Goal: Task Accomplishment & Management: Complete application form

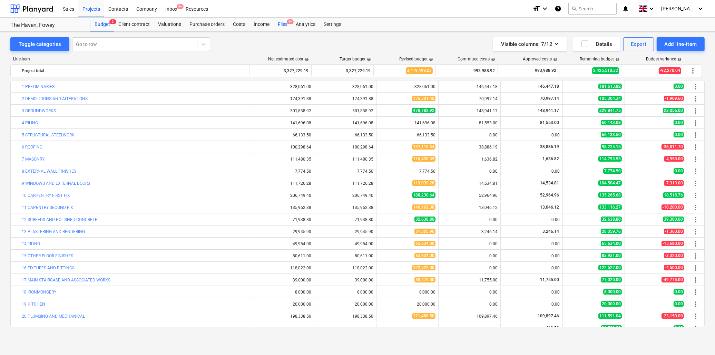
click at [284, 26] on div "Files 9+" at bounding box center [283, 25] width 18 height 14
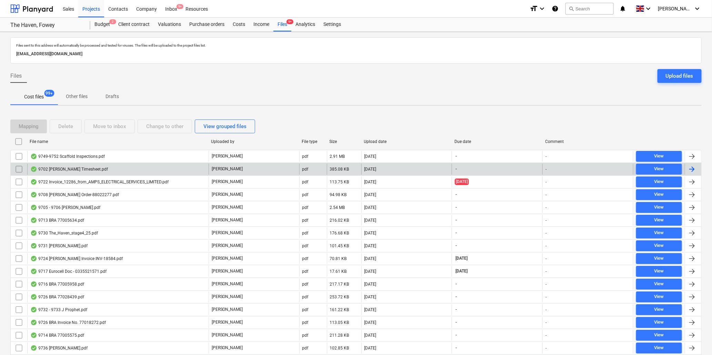
click at [83, 166] on div "9702 [PERSON_NAME] Timesheet.pdf" at bounding box center [69, 169] width 78 height 6
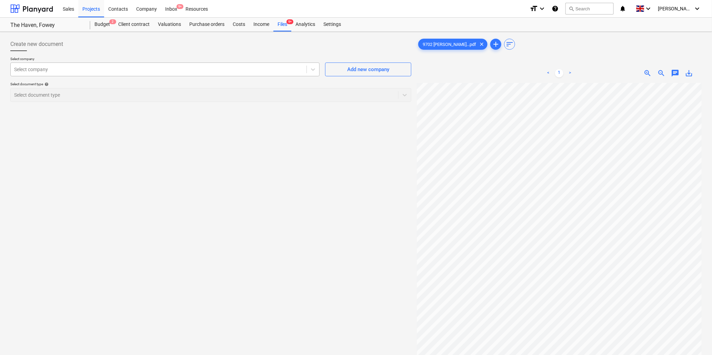
click at [165, 68] on div at bounding box center [158, 69] width 289 height 7
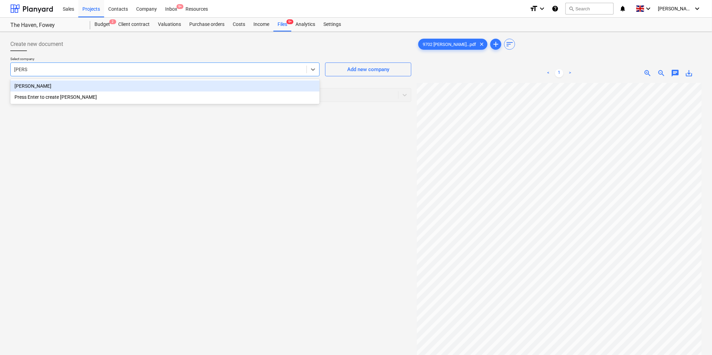
type input "[PERSON_NAME]"
click at [29, 86] on div "[PERSON_NAME]" at bounding box center [164, 85] width 309 height 11
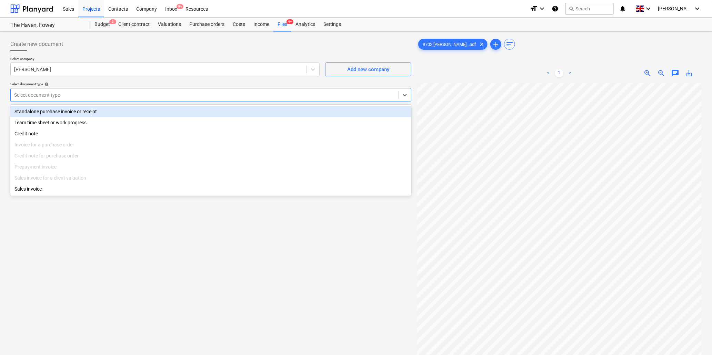
click at [36, 97] on div at bounding box center [204, 94] width 381 height 7
click at [39, 111] on div "Standalone purchase invoice or receipt" at bounding box center [210, 111] width 401 height 11
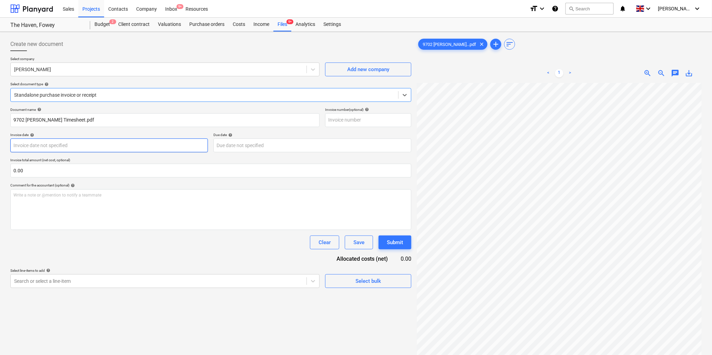
click at [103, 145] on body "Sales Projects Contacts Company Inbox 9+ Resources format_size keyboard_arrow_d…" at bounding box center [356, 177] width 712 height 355
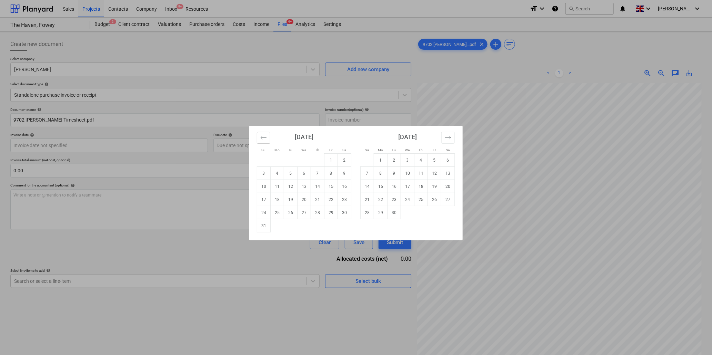
click at [262, 135] on icon "Move backward to switch to the previous month." at bounding box center [263, 137] width 7 height 7
click at [331, 187] on td "18" at bounding box center [331, 186] width 13 height 13
type input "[DATE]"
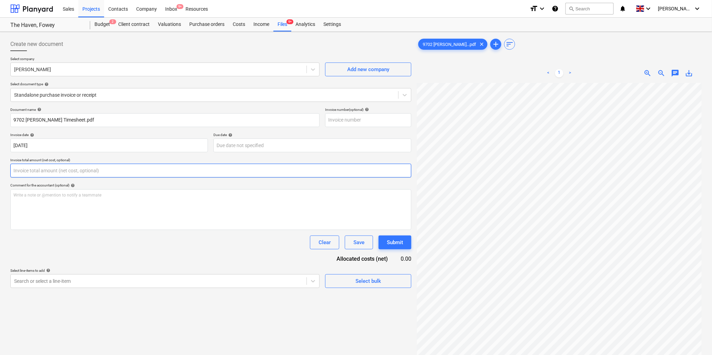
click at [110, 175] on input "text" at bounding box center [210, 170] width 401 height 14
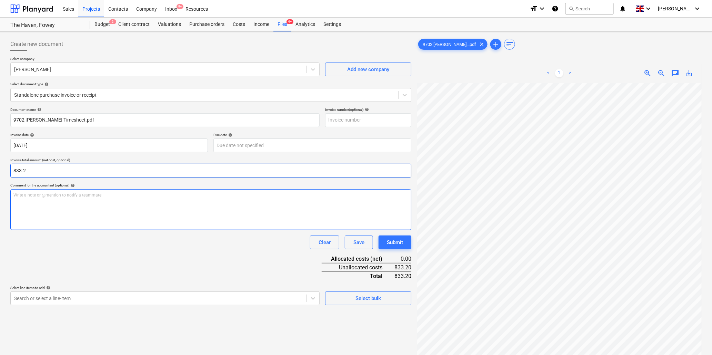
type input "833.20"
click at [148, 191] on div "Pointing" at bounding box center [210, 209] width 401 height 41
click at [104, 196] on p "Pointing stonework" at bounding box center [210, 195] width 395 height 6
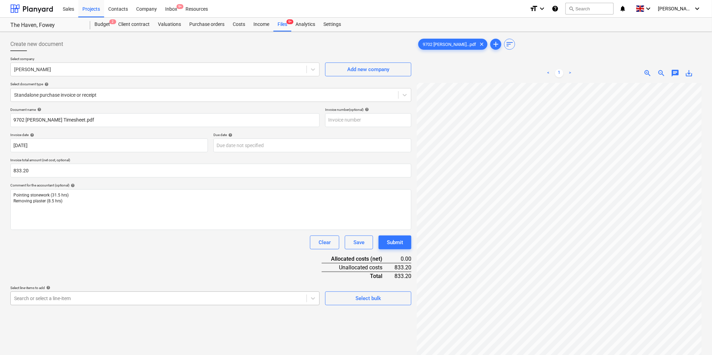
click at [80, 297] on body "Sales Projects Contacts Company Inbox 9+ Resources format_size keyboard_arrow_d…" at bounding box center [356, 177] width 712 height 355
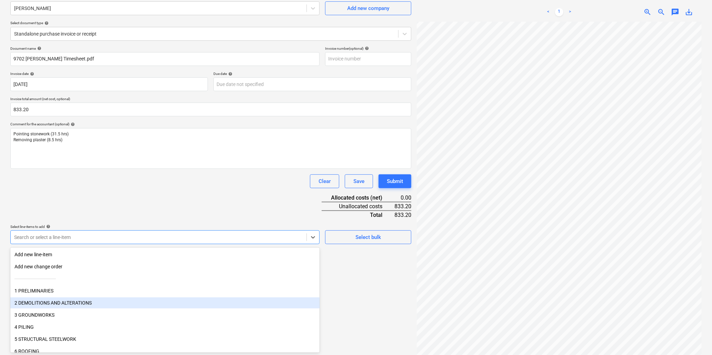
click at [36, 301] on div "2 DEMOLITIONS AND ALTERATIONS" at bounding box center [164, 302] width 309 height 11
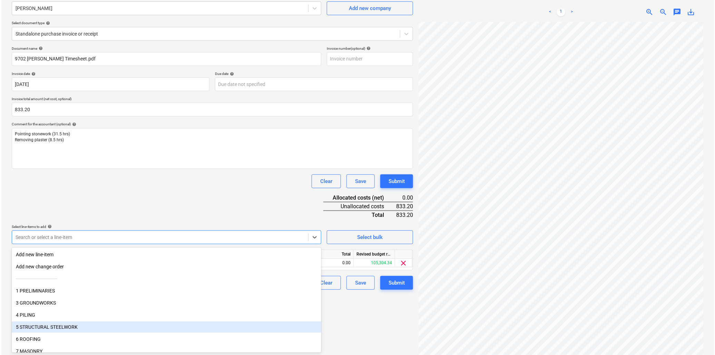
scroll to position [38, 0]
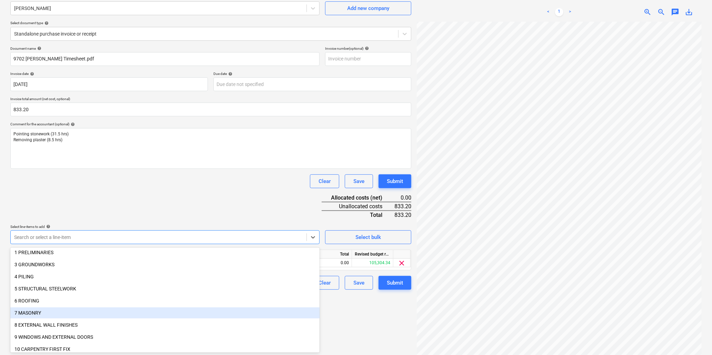
click at [38, 309] on div "7 MASONRY" at bounding box center [164, 312] width 309 height 11
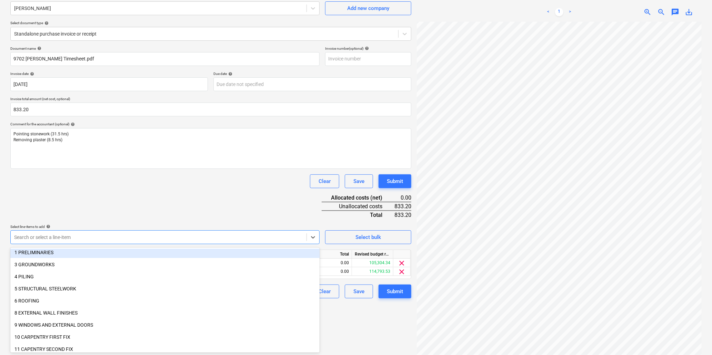
click at [104, 195] on div "Document name help 9702 [PERSON_NAME] Timesheet.pdf Invoice number (optional) h…" at bounding box center [210, 172] width 401 height 252
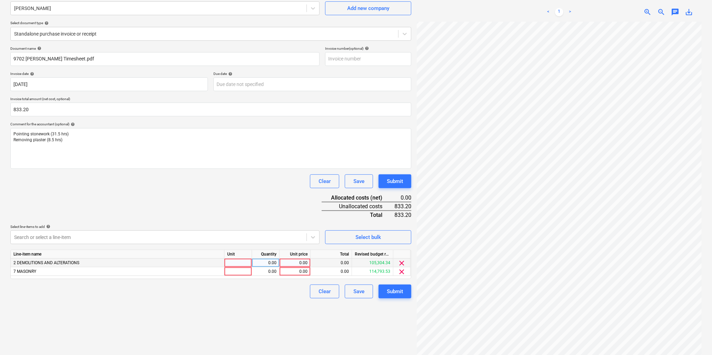
click at [231, 260] on div at bounding box center [239, 262] width 28 height 9
type input "hr"
type input "8.5"
type input "20.83"
click at [233, 274] on div at bounding box center [239, 271] width 28 height 9
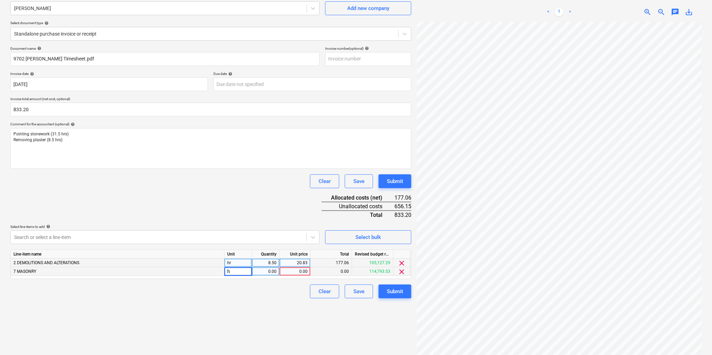
type input "hr"
type input "31.5"
type input "20.83"
click at [390, 290] on div "Submit" at bounding box center [395, 291] width 16 height 9
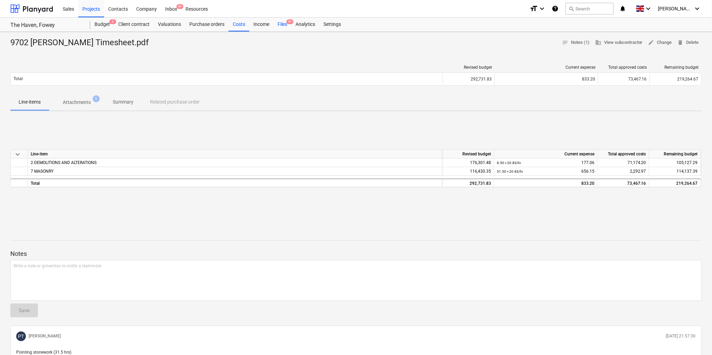
click at [283, 22] on div "Files 9+" at bounding box center [283, 25] width 18 height 14
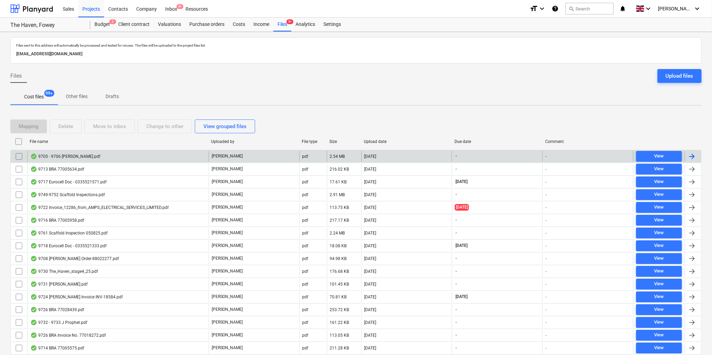
click at [71, 153] on div "9705 - 9706 [PERSON_NAME].pdf" at bounding box center [65, 156] width 70 height 6
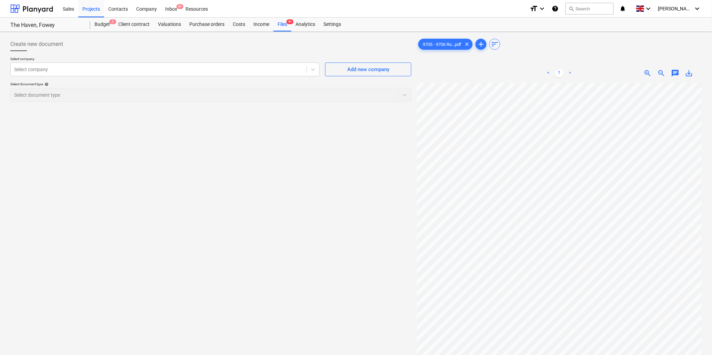
scroll to position [46, 5]
click at [602, 354] on html "Sales Projects Contacts Company Inbox 9+ Resources format_size keyboard_arrow_d…" at bounding box center [356, 177] width 712 height 355
click at [81, 71] on div at bounding box center [158, 69] width 289 height 7
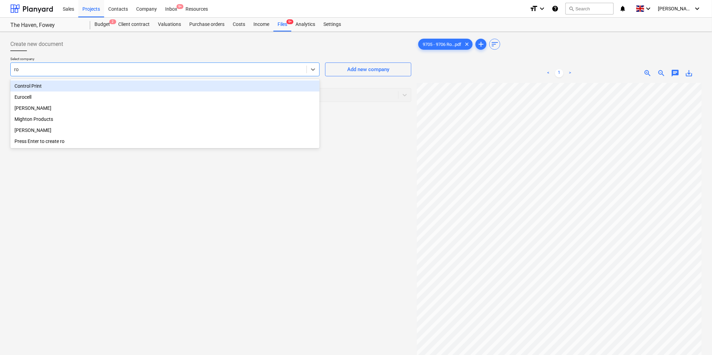
type input "rob"
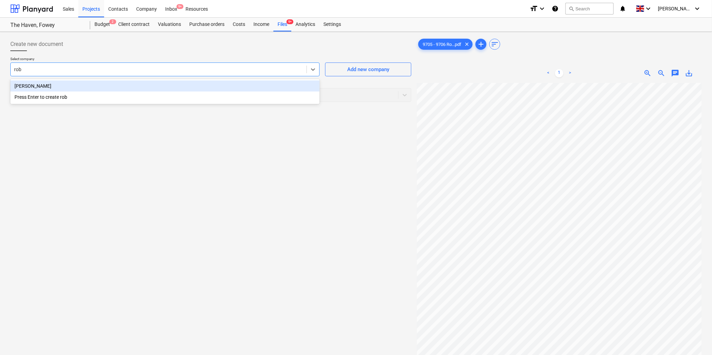
click at [76, 86] on div "[PERSON_NAME]" at bounding box center [164, 85] width 309 height 11
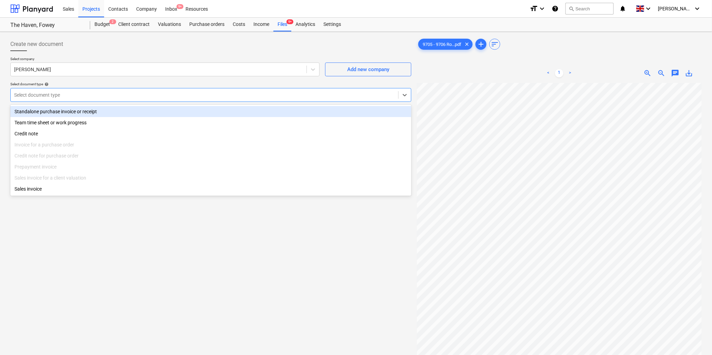
click at [78, 92] on div at bounding box center [204, 94] width 381 height 7
click at [78, 109] on div "Standalone purchase invoice or receipt" at bounding box center [210, 111] width 401 height 11
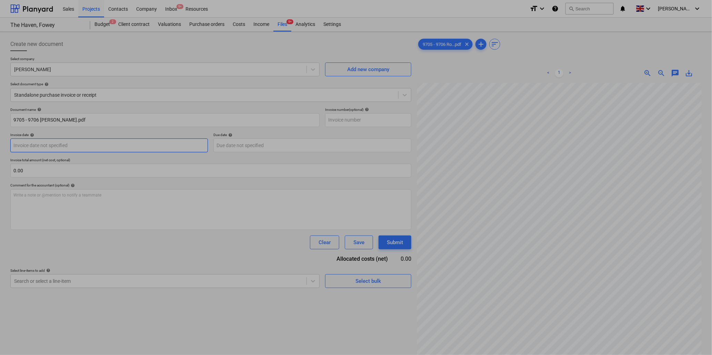
click at [77, 143] on body "Sales Projects Contacts Company Inbox 9+ Resources format_size keyboard_arrow_d…" at bounding box center [356, 177] width 712 height 355
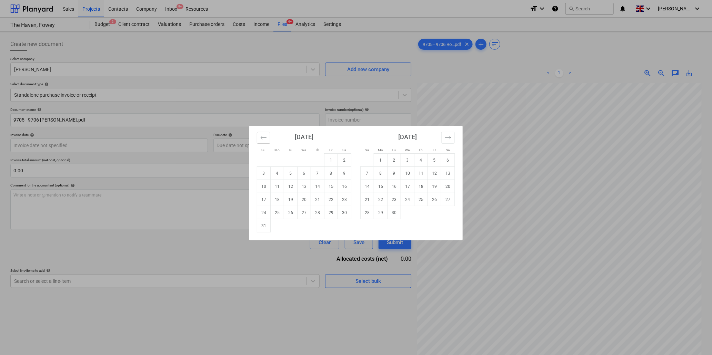
click at [264, 137] on icon "Move backward to switch to the previous month." at bounding box center [263, 137] width 7 height 7
click at [331, 185] on td "18" at bounding box center [331, 186] width 13 height 13
type input "[DATE]"
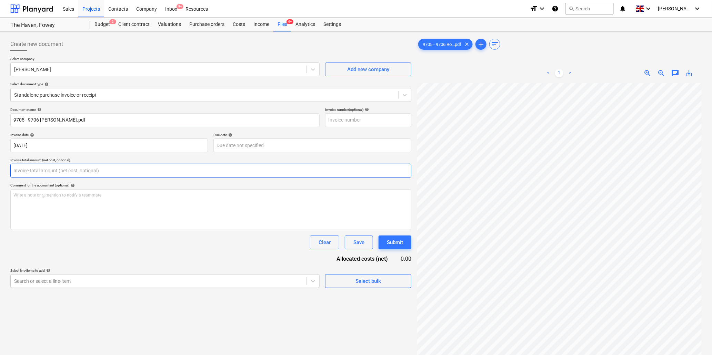
click at [67, 171] on input "text" at bounding box center [210, 170] width 401 height 14
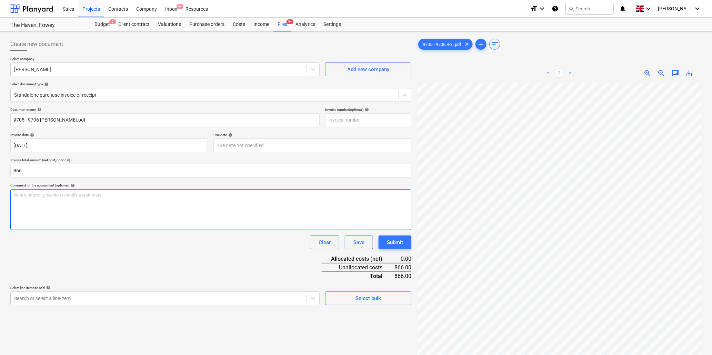
type input "866.00"
click at [57, 201] on div "Write a note or @mention to notify a teammate [PERSON_NAME]" at bounding box center [210, 209] width 401 height 41
click at [44, 194] on p "Write a note or @mention to notify a teammate [PERSON_NAME]" at bounding box center [210, 195] width 395 height 6
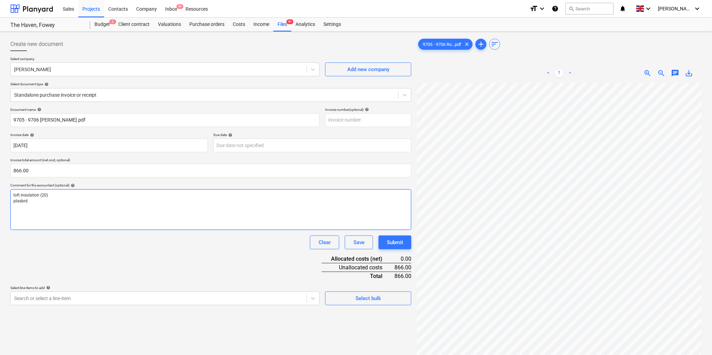
click at [46, 198] on p "plasbrd" at bounding box center [210, 201] width 395 height 6
click at [47, 193] on p "loft insulation (20)" at bounding box center [210, 195] width 395 height 6
click at [61, 298] on body "Sales Projects Contacts Company Inbox 9+ Resources format_size keyboard_arrow_d…" at bounding box center [356, 177] width 712 height 355
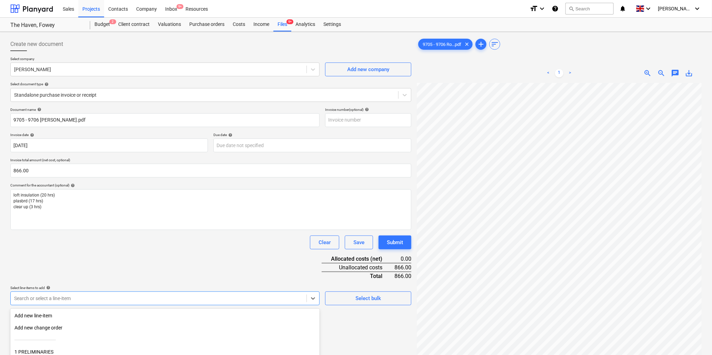
scroll to position [61, 0]
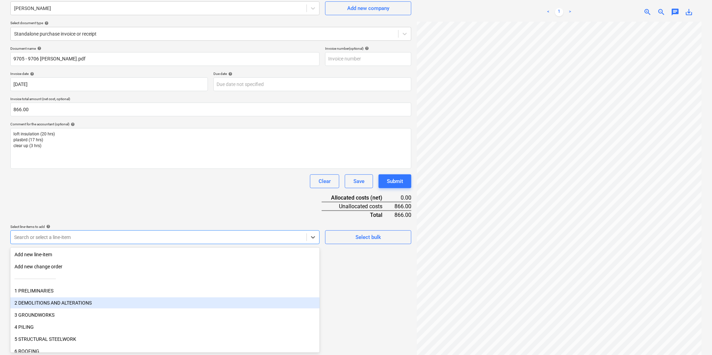
click at [61, 304] on div "2 DEMOLITIONS AND ALTERATIONS" at bounding box center [164, 302] width 309 height 11
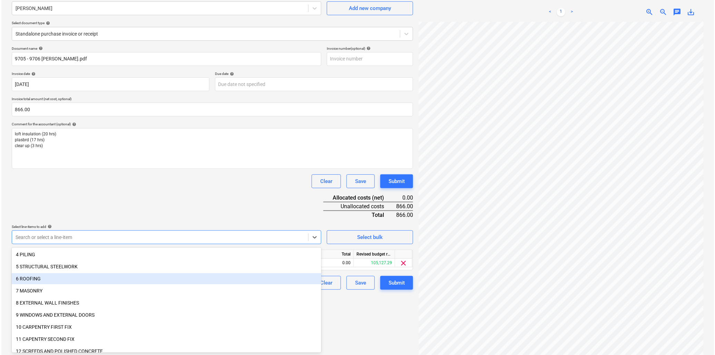
scroll to position [77, 0]
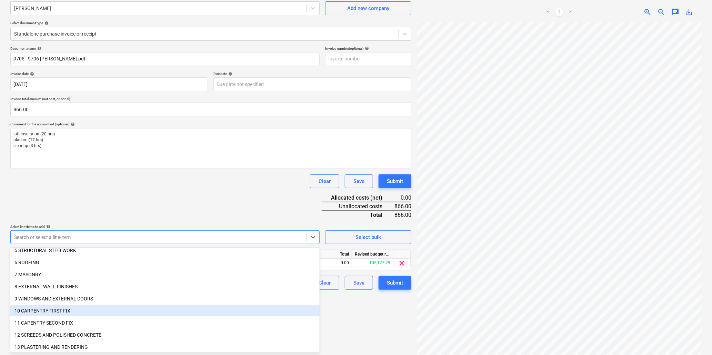
click at [62, 308] on div "10 CARPENTRY FIRST FIX" at bounding box center [164, 310] width 309 height 11
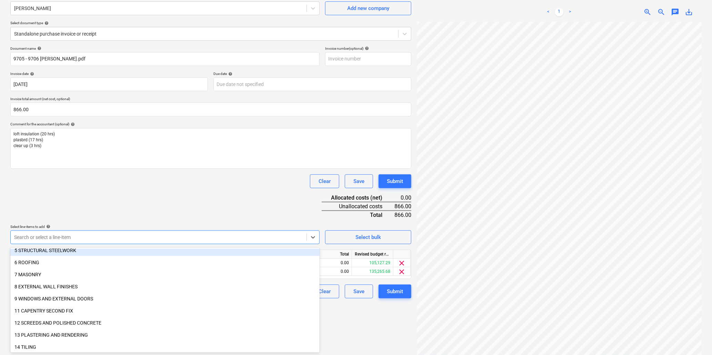
click at [104, 195] on div "Document name help 9705 - 9706 [PERSON_NAME].pdf Invoice number (optional) help…" at bounding box center [210, 172] width 401 height 252
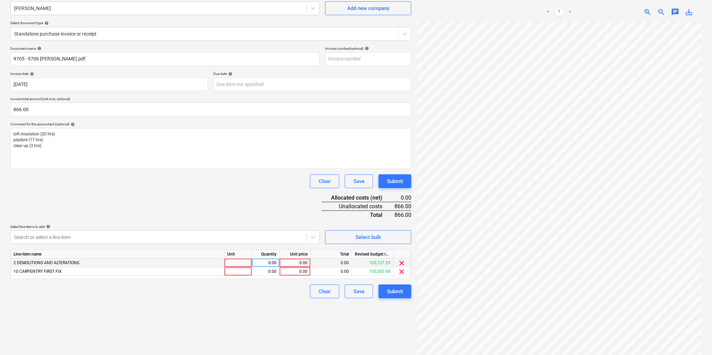
click at [230, 264] on div at bounding box center [239, 262] width 28 height 9
type input "hr"
click at [290, 263] on div "0.00" at bounding box center [294, 262] width 25 height 9
type input "21.65"
click at [240, 271] on div at bounding box center [239, 271] width 28 height 9
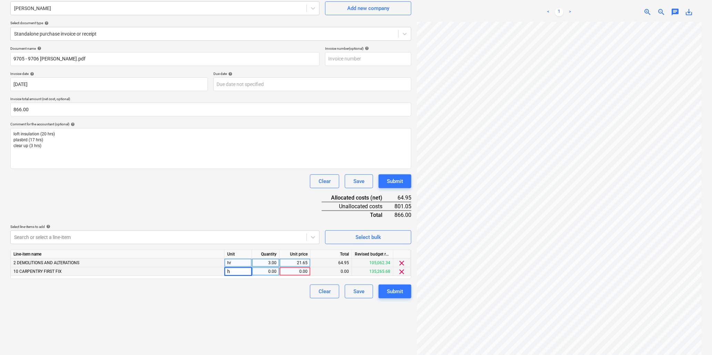
type input "hr"
type input "37"
type input "21.65"
click at [388, 290] on div "Submit" at bounding box center [395, 291] width 16 height 9
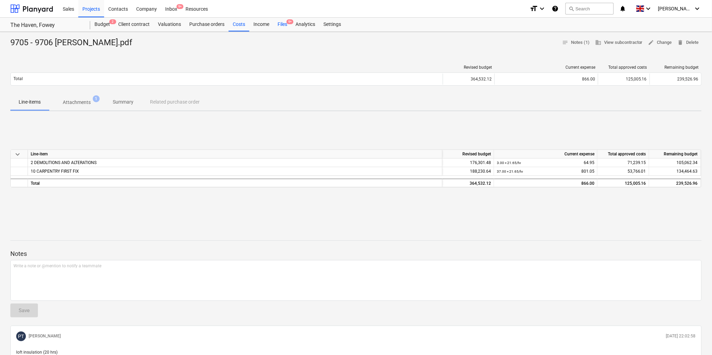
click at [284, 23] on div "Files 9+" at bounding box center [283, 25] width 18 height 14
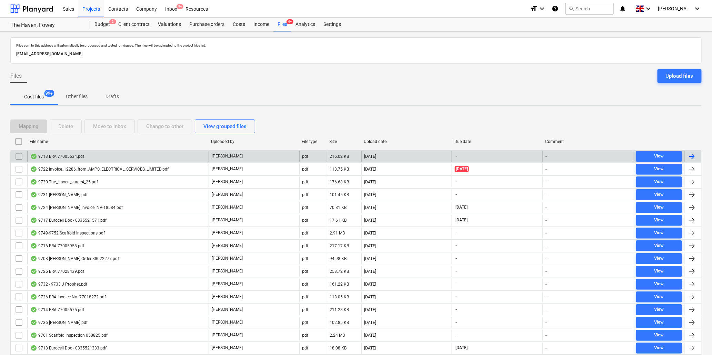
click at [68, 153] on div "9713 BRA 77005634.pdf" at bounding box center [57, 156] width 54 height 6
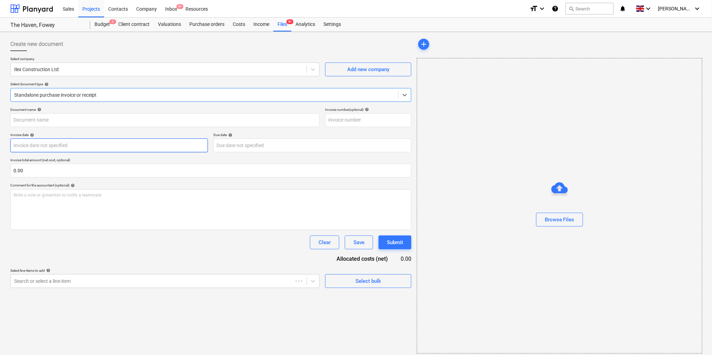
type input "77005634"
type input "[DATE]"
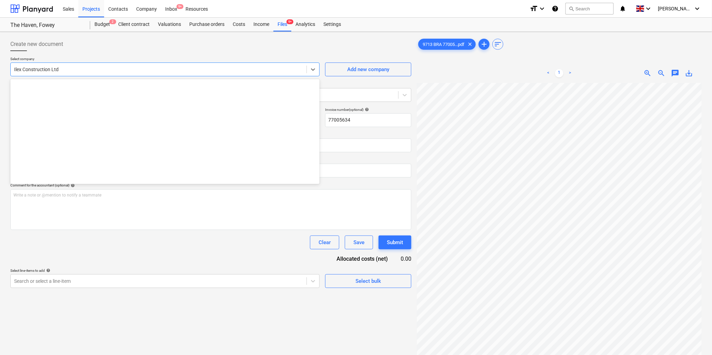
click at [87, 69] on div at bounding box center [158, 69] width 289 height 7
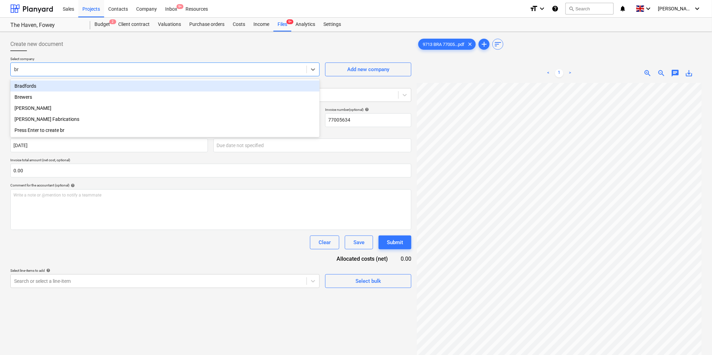
type input "bra"
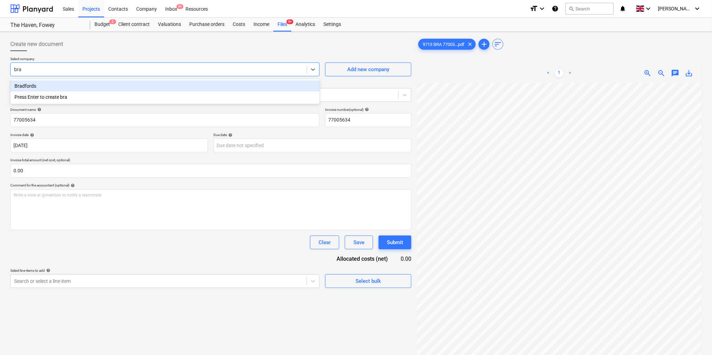
click at [49, 85] on div "Bradfords" at bounding box center [164, 85] width 309 height 11
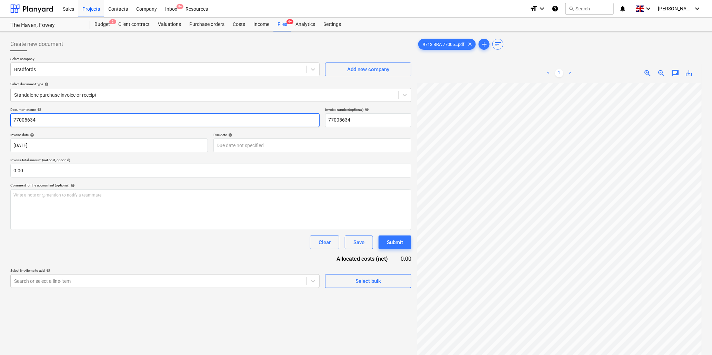
click at [44, 119] on input "77005634" at bounding box center [164, 120] width 309 height 14
type input "9713 Bradfords"
click at [153, 171] on input "text" at bounding box center [210, 170] width 401 height 14
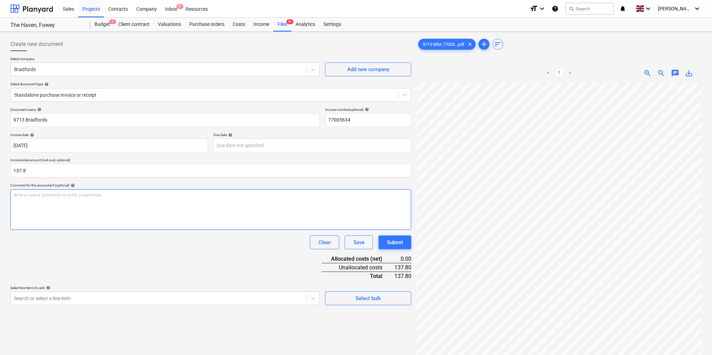
type input "137.80"
click at [137, 202] on div "Write a note or @mention to notify a teammate [PERSON_NAME]" at bounding box center [210, 209] width 401 height 41
click at [79, 199] on div "Write a note or @mention to notify a teammate [PERSON_NAME]" at bounding box center [210, 209] width 401 height 41
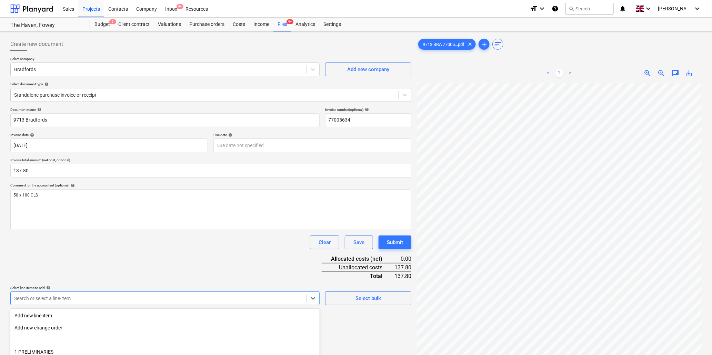
scroll to position [61, 0]
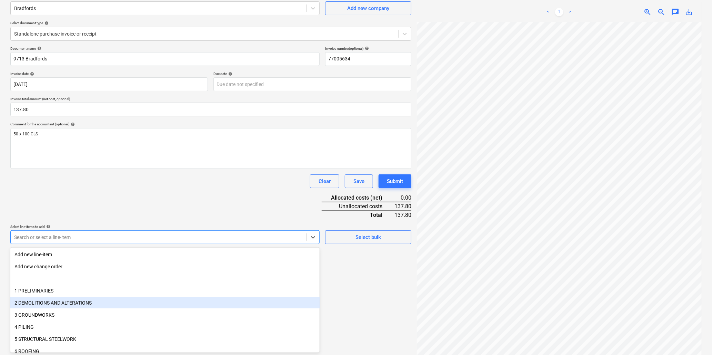
click at [85, 294] on body "Sales Projects Contacts Company Inbox 9+ Resources format_size keyboard_arrow_d…" at bounding box center [356, 116] width 712 height 355
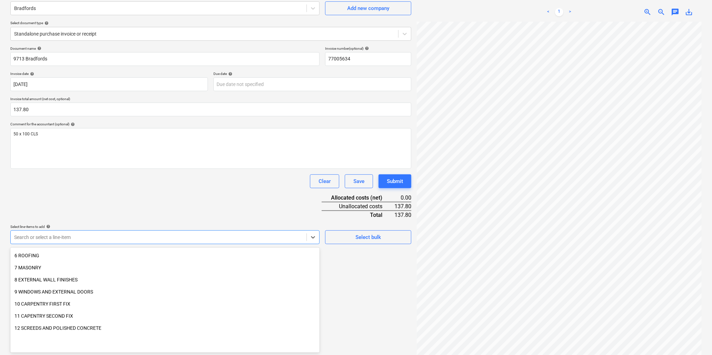
scroll to position [115, 0]
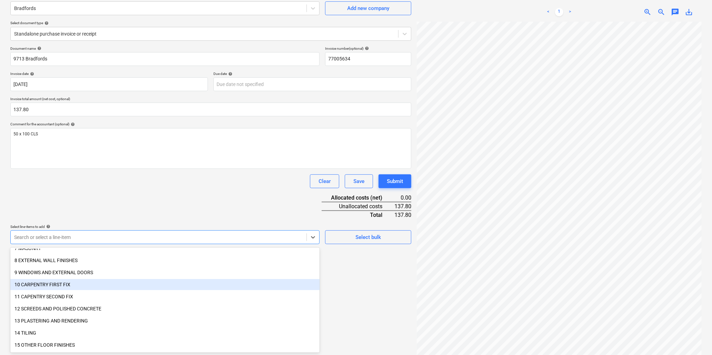
click at [70, 284] on div "10 CARPENTRY FIRST FIX" at bounding box center [164, 284] width 309 height 11
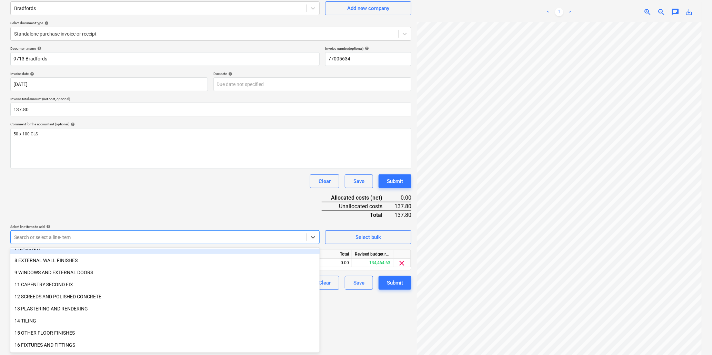
click at [113, 196] on div "Document name help 9713 Bradfords Invoice number (optional) help 77005634 Invoi…" at bounding box center [210, 167] width 401 height 243
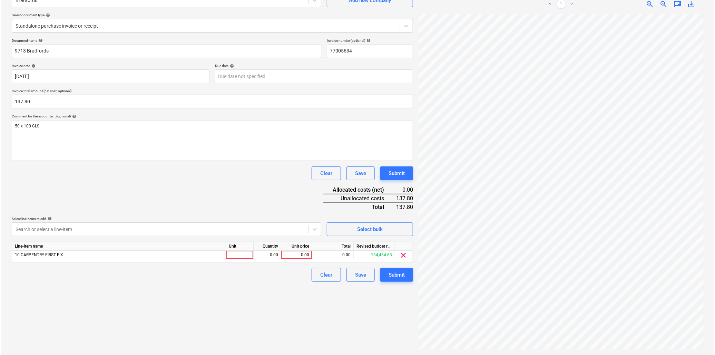
scroll to position [121, 93]
click at [239, 254] on div at bounding box center [239, 254] width 28 height 9
type input "length"
type input "20"
type input "6.89"
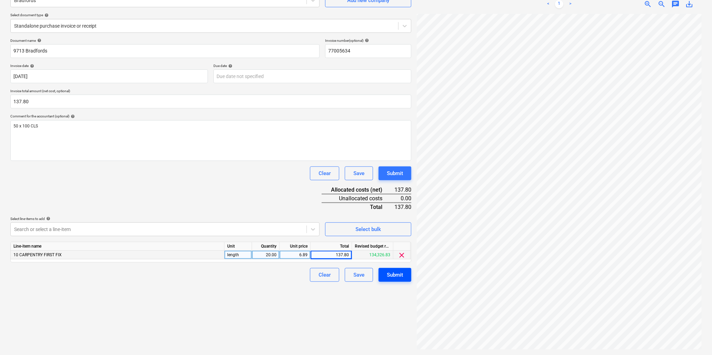
click at [392, 272] on div "Submit" at bounding box center [395, 274] width 16 height 9
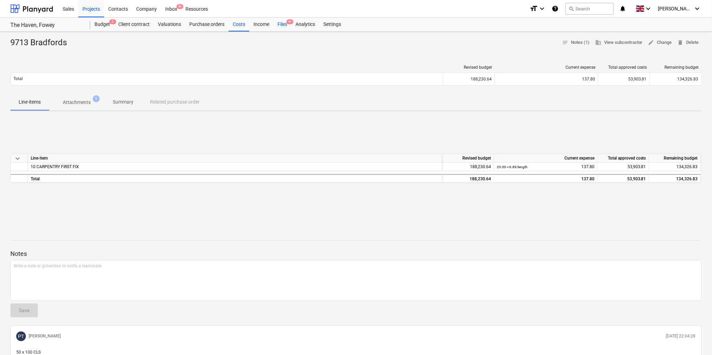
click at [280, 25] on div "Files 9+" at bounding box center [283, 25] width 18 height 14
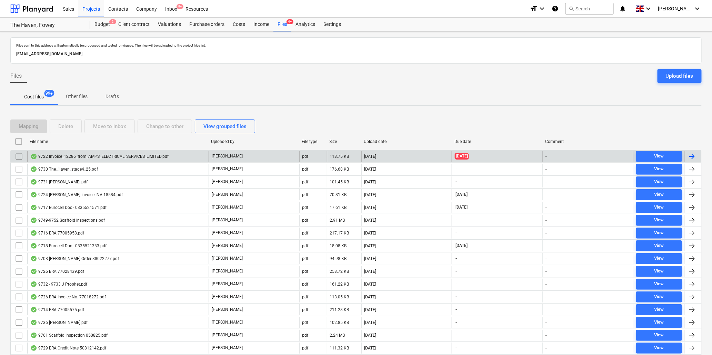
click at [95, 155] on div "9722 Invoice_12286_from_AMPS_ELECTRICAL_SERVICES_LIMITED.pdf" at bounding box center [99, 156] width 138 height 6
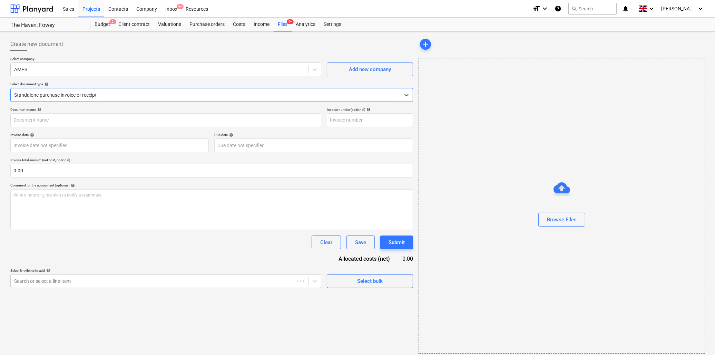
type input "12286"
type input "[DATE]"
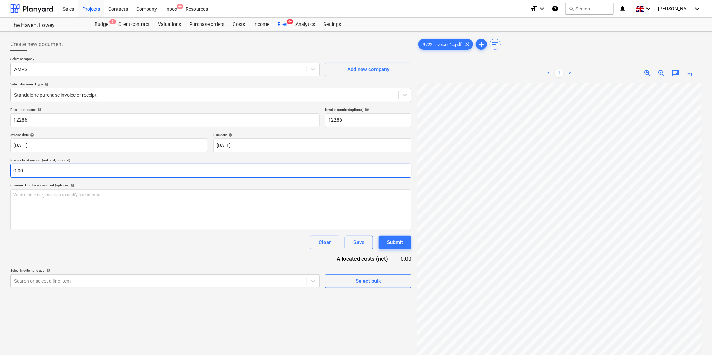
scroll to position [176, 91]
click at [38, 122] on input "12286" at bounding box center [164, 120] width 309 height 14
click at [36, 121] on input "12286" at bounding box center [164, 120] width 309 height 14
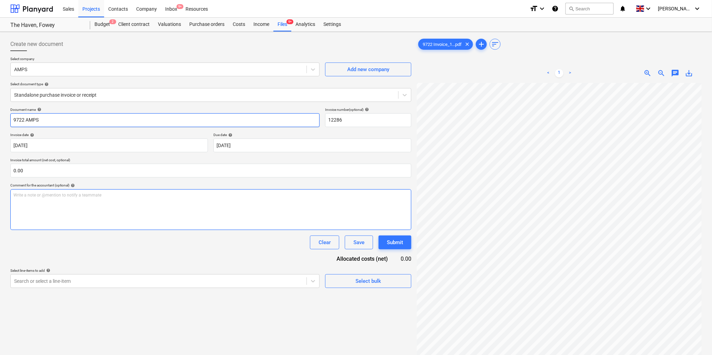
type input "9722 AMPS"
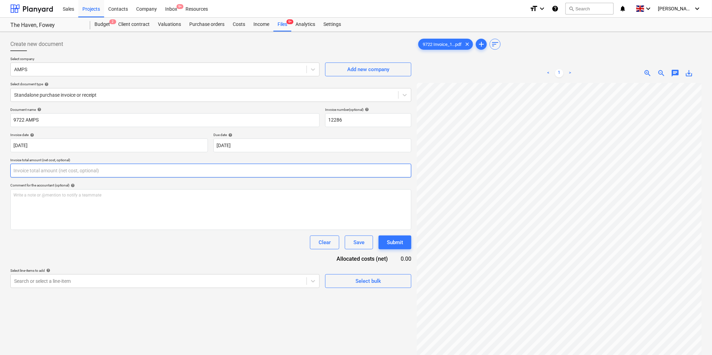
click at [45, 167] on input "text" at bounding box center [210, 170] width 401 height 14
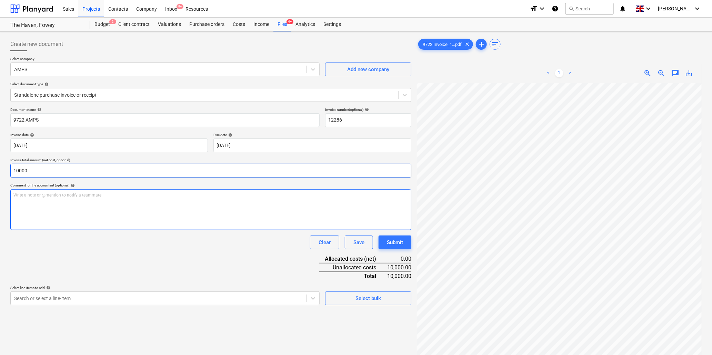
type input "10,000.00"
click at [70, 199] on div "Write a note or @mention to notify a teammate [PERSON_NAME]" at bounding box center [210, 209] width 401 height 41
click at [73, 299] on body "Sales Projects Contacts Company Inbox 9+ Resources format_size keyboard_arrow_d…" at bounding box center [356, 177] width 712 height 355
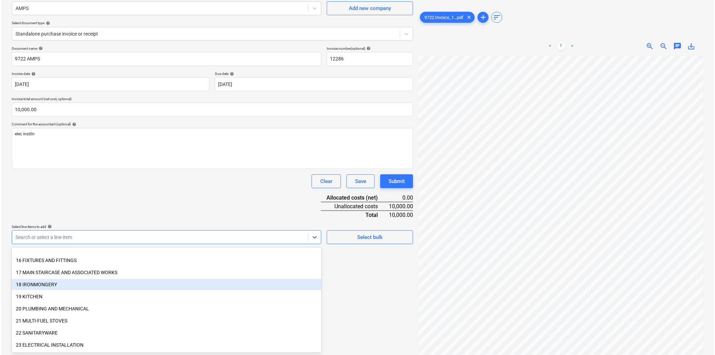
scroll to position [230, 0]
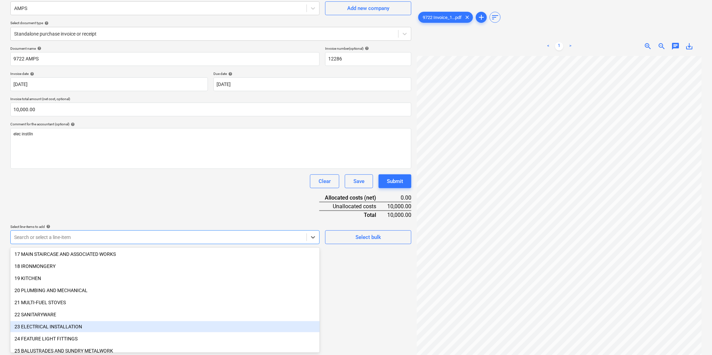
click at [79, 324] on div "23 ELECTRICAL INSTALLATION" at bounding box center [164, 326] width 309 height 11
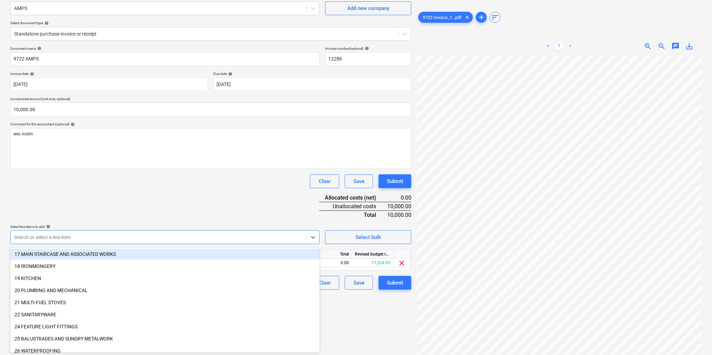
click at [133, 196] on div "Document name help 9722 AMPS Invoice number (optional) help 12286 Invoice date …" at bounding box center [210, 167] width 401 height 243
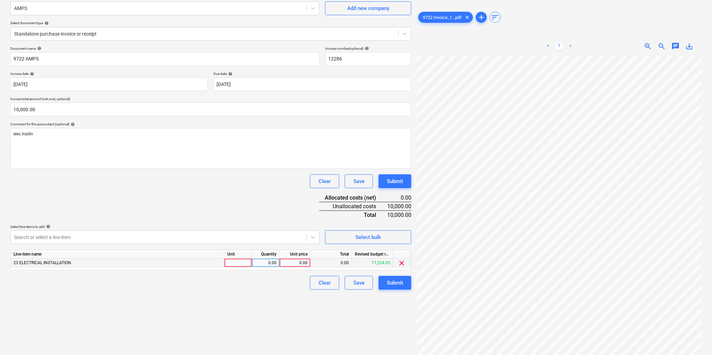
click at [238, 267] on div at bounding box center [239, 262] width 28 height 9
type input "item"
type input "10000"
click at [389, 278] on div "Submit" at bounding box center [395, 282] width 16 height 9
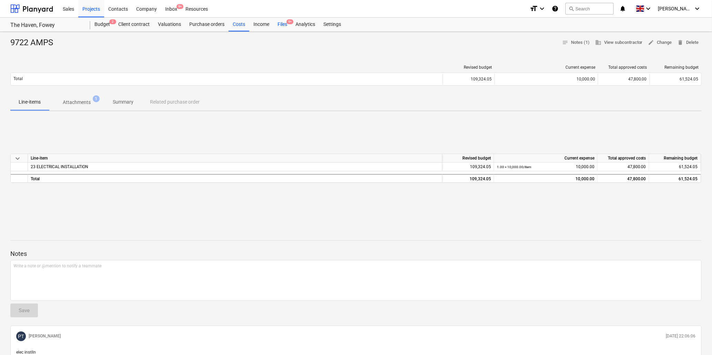
click at [283, 24] on div "Files 9+" at bounding box center [283, 25] width 18 height 14
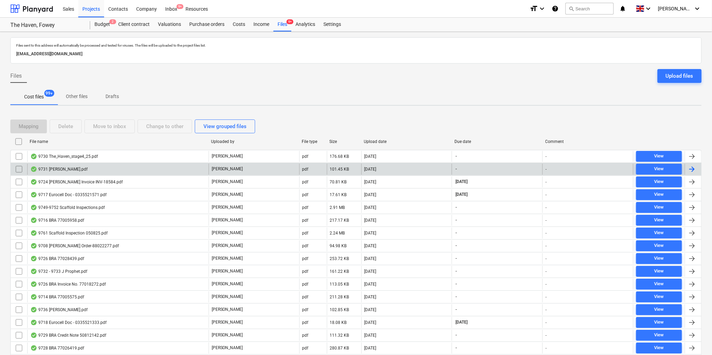
click at [58, 169] on div "9731 [PERSON_NAME].pdf" at bounding box center [58, 169] width 57 height 6
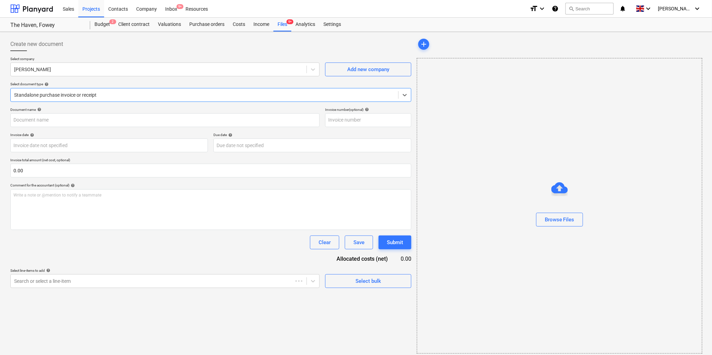
type input "9731 [PERSON_NAME].pdf"
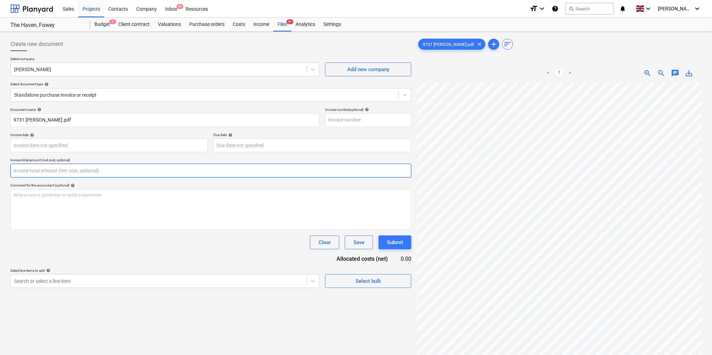
click at [36, 172] on input "text" at bounding box center [210, 170] width 401 height 14
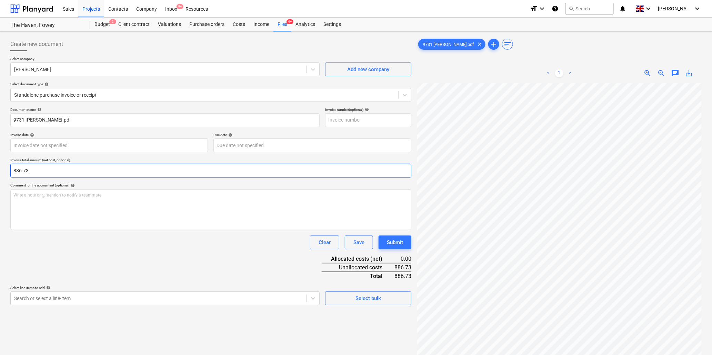
type input "886.73"
click at [66, 147] on body "Sales Projects Contacts Company Inbox 9+ Resources format_size keyboard_arrow_d…" at bounding box center [356, 177] width 712 height 355
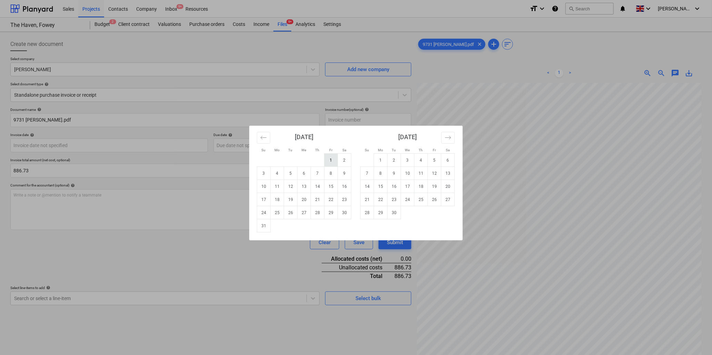
click at [330, 158] on td "1" at bounding box center [331, 159] width 13 height 13
type input "[DATE]"
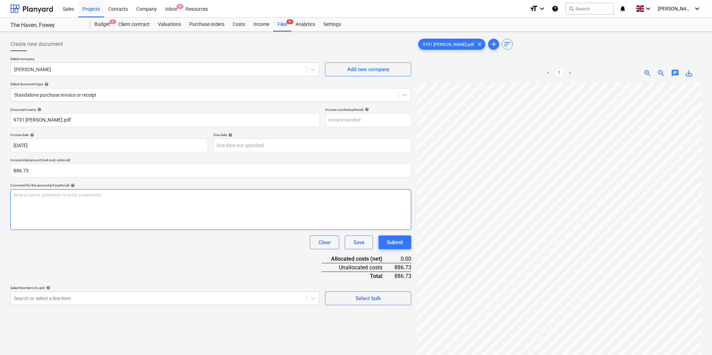
click at [84, 196] on p "Write a note or @mention to notify a teammate [PERSON_NAME]" at bounding box center [210, 195] width 395 height 6
click at [70, 196] on p "Write a note or @mention to notify a teammate [PERSON_NAME]" at bounding box center [210, 195] width 395 height 6
click at [32, 198] on div "Write a note or @mention to notify a teammate [PERSON_NAME]" at bounding box center [210, 209] width 401 height 41
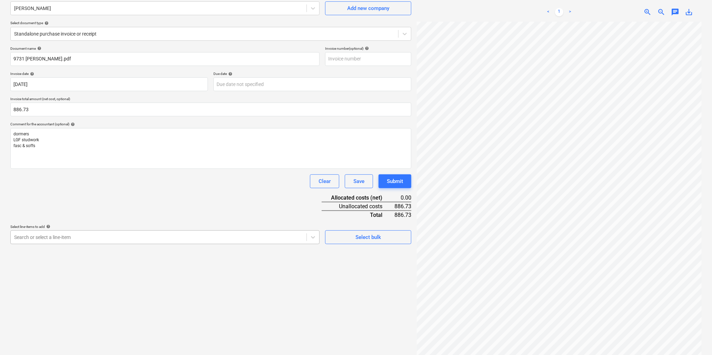
click at [97, 294] on body "Sales Projects Contacts Company Inbox 9+ Resources format_size keyboard_arrow_d…" at bounding box center [356, 116] width 712 height 355
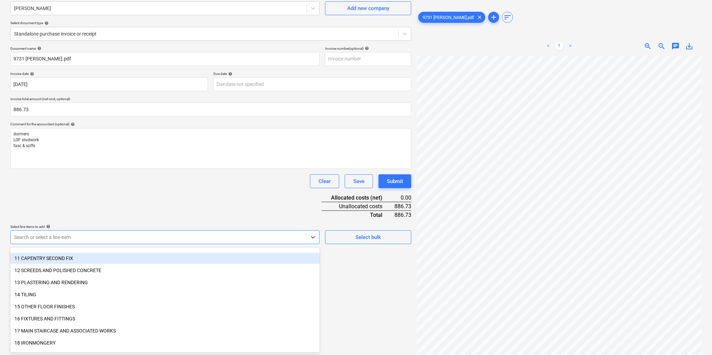
scroll to position [115, 0]
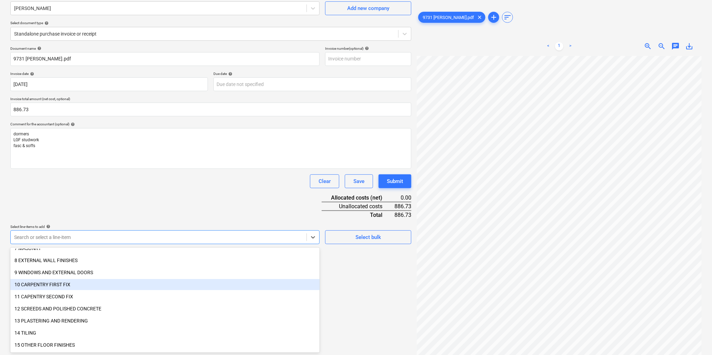
click at [43, 284] on div "10 CARPENTRY FIRST FIX" at bounding box center [164, 284] width 309 height 11
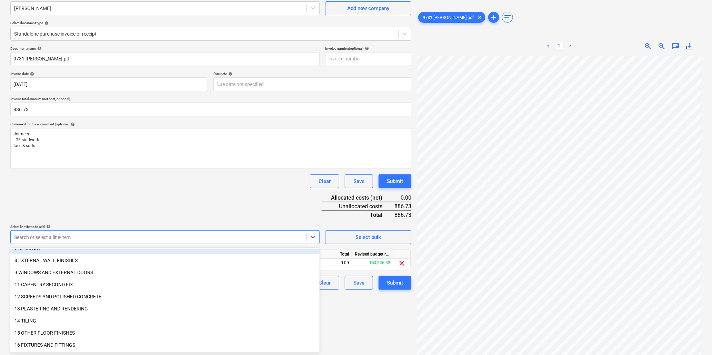
click at [87, 207] on div "Document name help 9731 [PERSON_NAME].pdf Invoice number (optional) help Invoic…" at bounding box center [210, 167] width 401 height 243
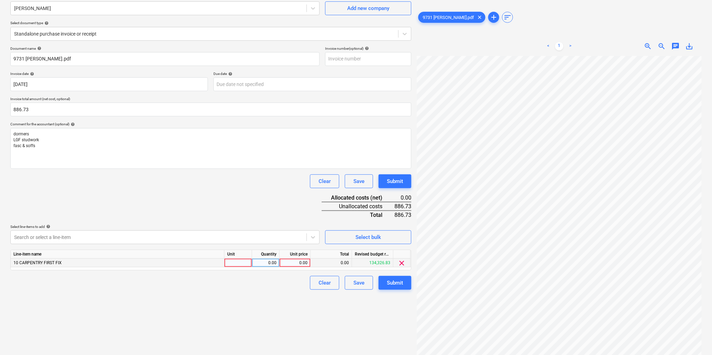
click at [240, 263] on div at bounding box center [239, 262] width 28 height 9
type input "hrs"
type input "31.5"
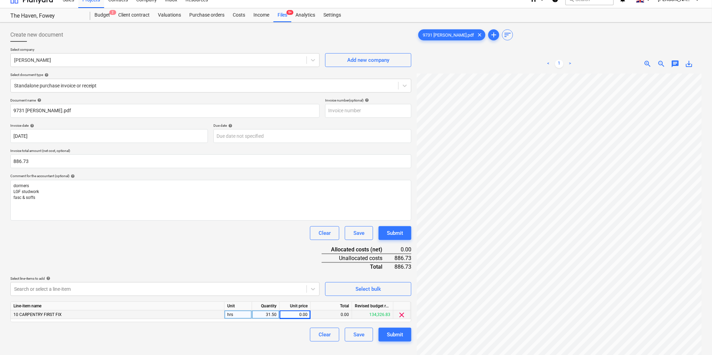
scroll to position [0, 0]
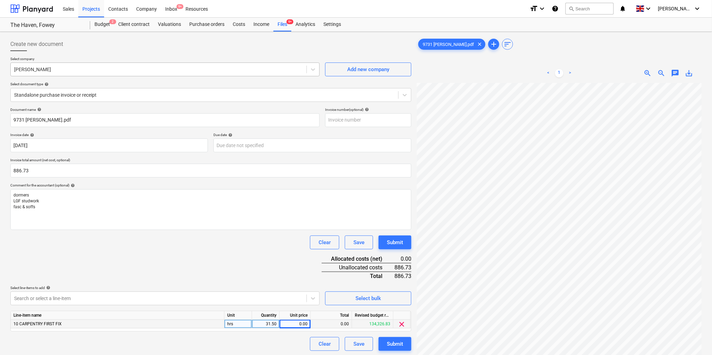
click at [115, 68] on div at bounding box center [158, 69] width 289 height 7
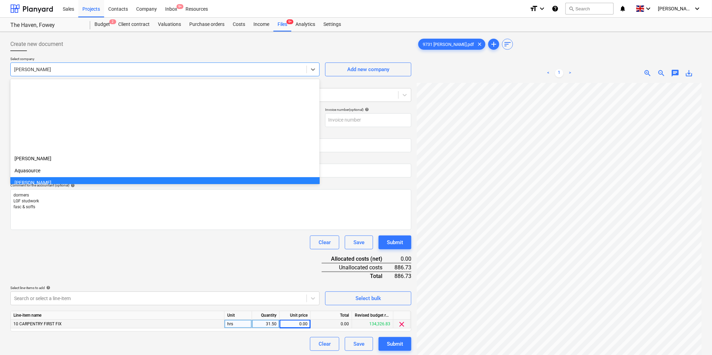
scroll to position [97, 0]
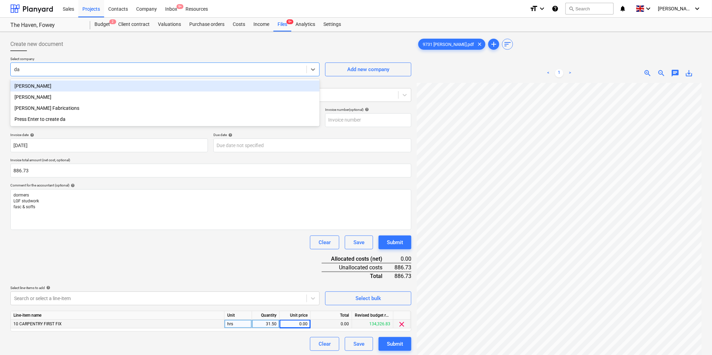
type input "[PERSON_NAME]"
click at [125, 85] on div "[PERSON_NAME]" at bounding box center [164, 85] width 309 height 11
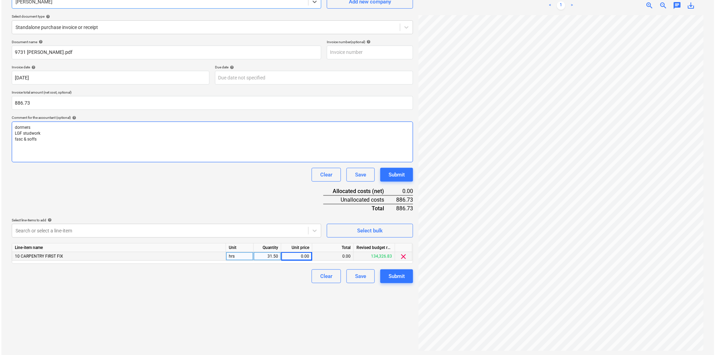
scroll to position [69, 0]
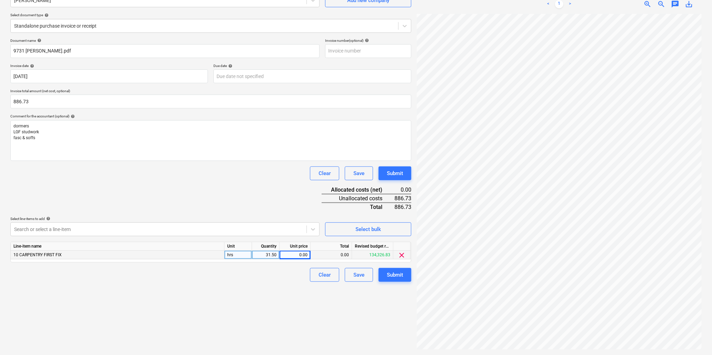
click at [282, 256] on div "0.00" at bounding box center [295, 254] width 31 height 9
type input "28.15"
click at [396, 275] on div "Submit" at bounding box center [395, 274] width 16 height 9
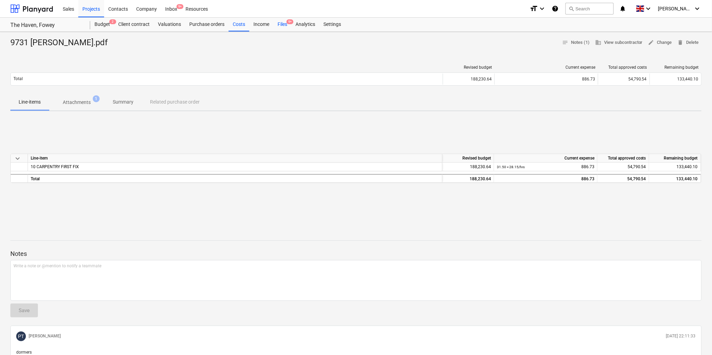
click at [281, 22] on div "Files 9+" at bounding box center [283, 25] width 18 height 14
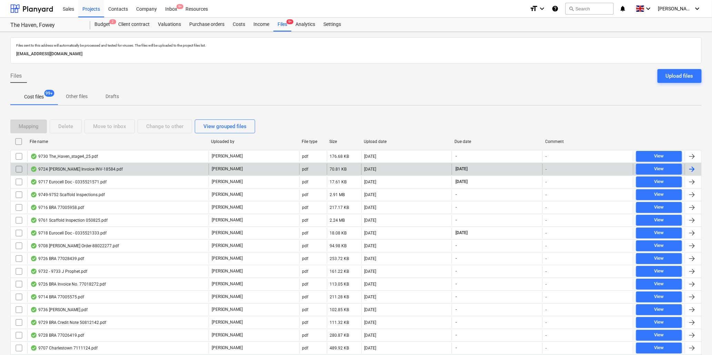
click at [68, 168] on div "9724 [PERSON_NAME] Invoice INV-18584.pdf" at bounding box center [76, 169] width 92 height 6
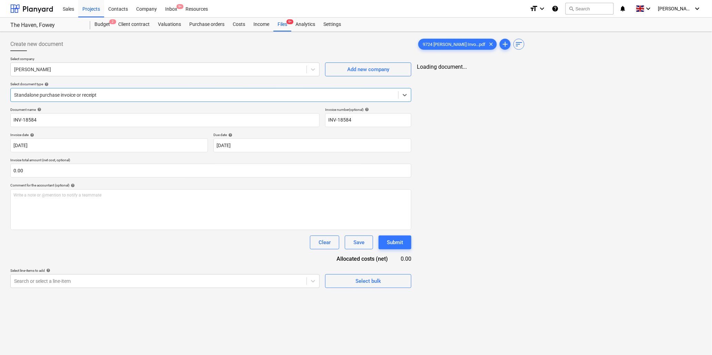
type input "INV-18584"
type input "[DATE]"
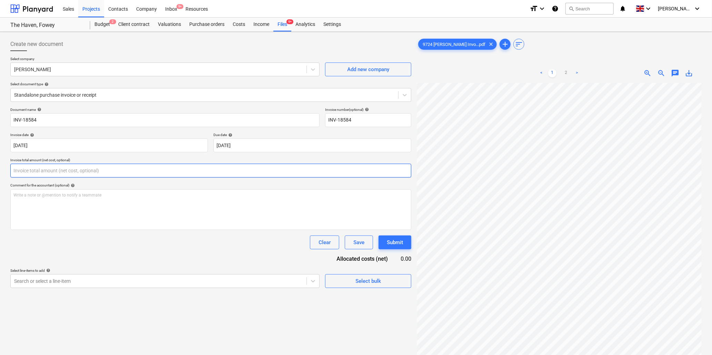
click at [80, 171] on input "text" at bounding box center [210, 170] width 401 height 14
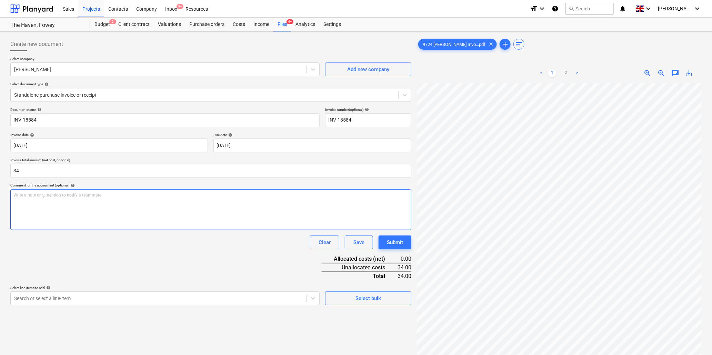
type input "34.00"
click at [64, 201] on div "Write a note or @mention to notify a teammate [PERSON_NAME]" at bounding box center [210, 209] width 401 height 41
click at [47, 199] on div "Write a note or @mention to notify a teammate [PERSON_NAME]" at bounding box center [210, 209] width 401 height 41
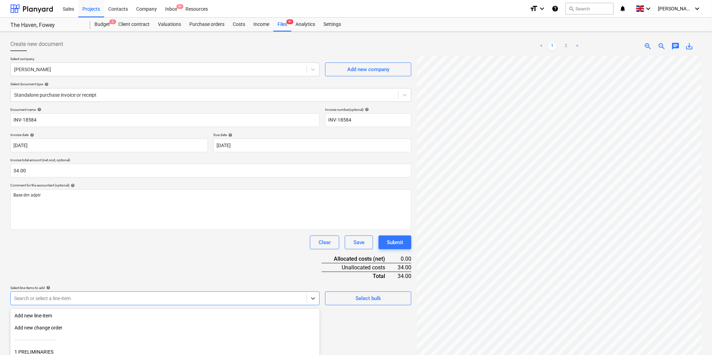
click at [40, 299] on body "Sales Projects Contacts Company Inbox 9+ Resources format_size keyboard_arrow_d…" at bounding box center [356, 177] width 712 height 355
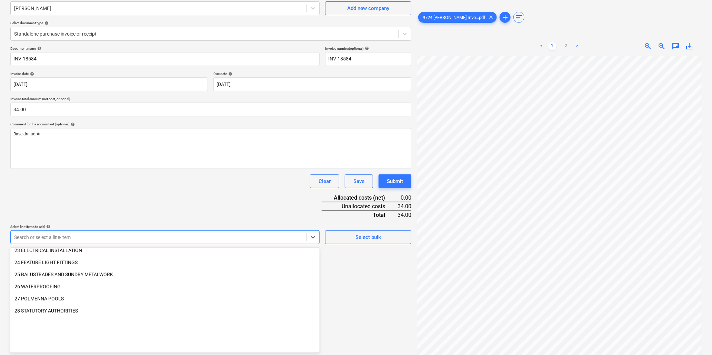
scroll to position [307, 0]
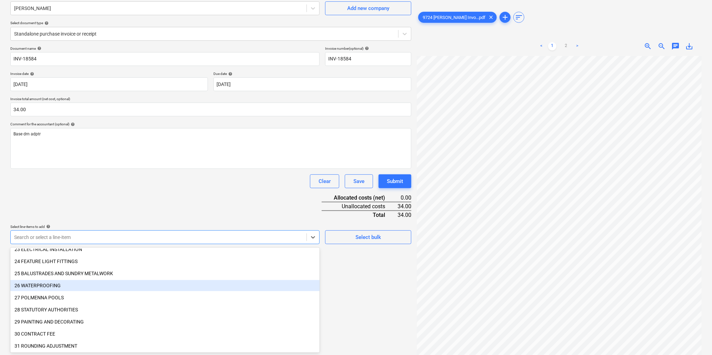
click at [43, 282] on div "26 WATERPROOFING" at bounding box center [164, 285] width 309 height 11
click at [97, 199] on div "Document name help INV-18584 Invoice number (optional) help INV-18584 Invoice d…" at bounding box center [210, 167] width 401 height 243
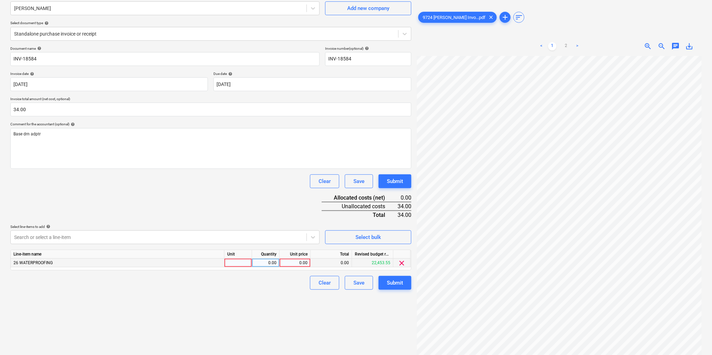
click at [237, 265] on div at bounding box center [239, 262] width 28 height 9
click at [245, 263] on div at bounding box center [239, 262] width 28 height 9
type input "nr"
type input "8.5"
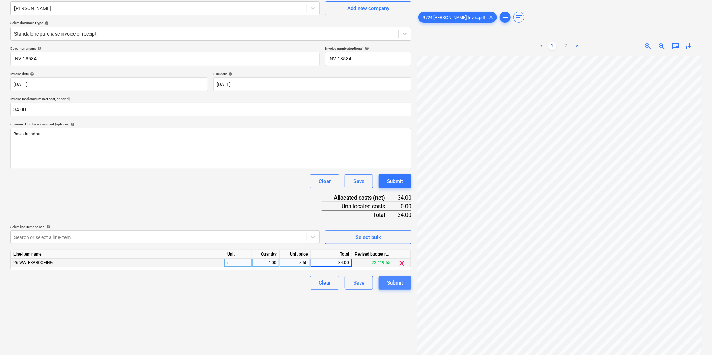
click at [398, 281] on div "Submit" at bounding box center [395, 282] width 16 height 9
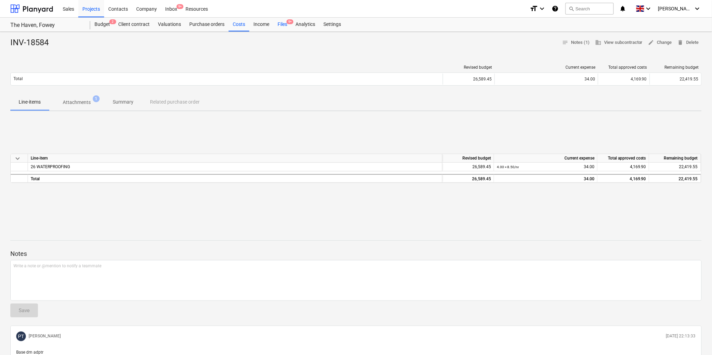
click at [284, 23] on div "Files 9+" at bounding box center [283, 25] width 18 height 14
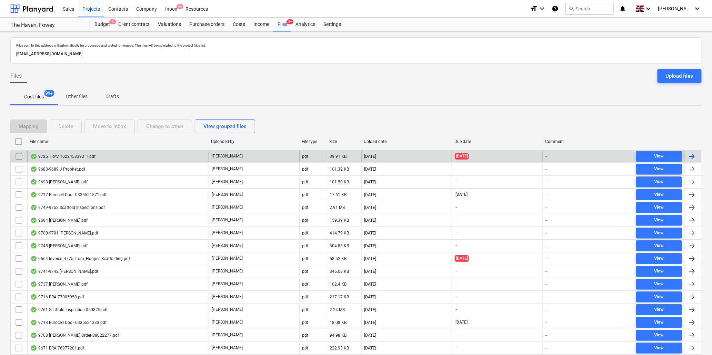
click at [53, 155] on div "9725 TRAV 1022453393_1.pdf" at bounding box center [62, 156] width 65 height 6
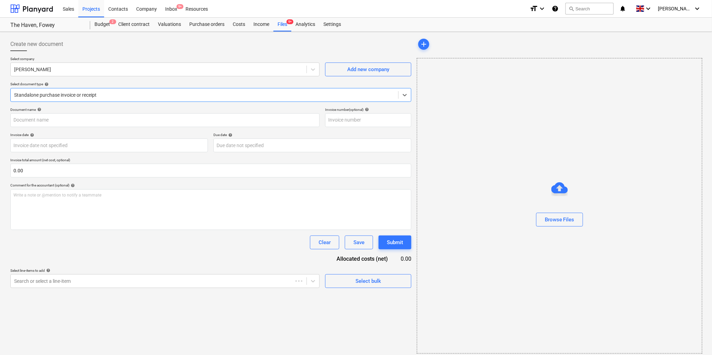
type input "1022453393"
type input "[DATE]"
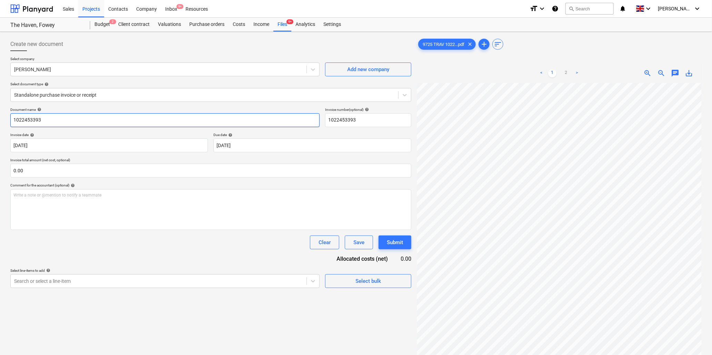
click at [119, 122] on input "1022453393" at bounding box center [164, 120] width 309 height 14
type input "9725 [PERSON_NAME]"
click at [101, 172] on input "text" at bounding box center [210, 170] width 401 height 14
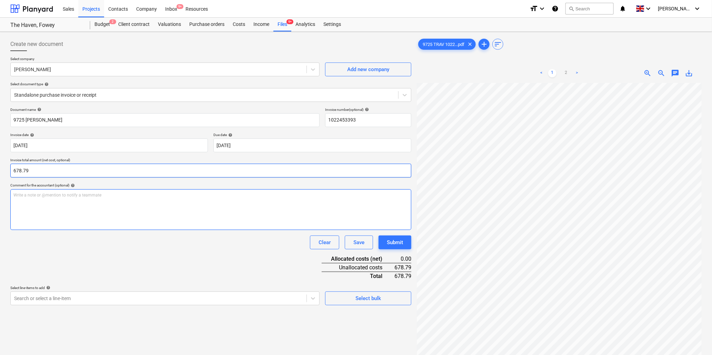
type input "678.79"
click at [117, 197] on p "Write a note or @mention to notify a teammate [PERSON_NAME]" at bounding box center [210, 195] width 395 height 6
click at [577, 71] on link ">" at bounding box center [577, 73] width 8 height 8
click at [117, 199] on div "Write a note or @mention to notify a teammate [PERSON_NAME]" at bounding box center [210, 209] width 401 height 41
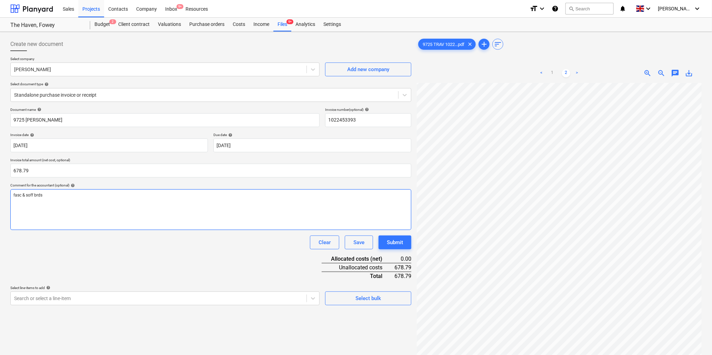
scroll to position [0, 146]
click at [542, 70] on link "<" at bounding box center [541, 73] width 8 height 8
click at [567, 70] on link "2" at bounding box center [566, 73] width 8 height 8
click at [61, 299] on body "Sales Projects Contacts Company Inbox 9+ Resources format_size keyboard_arrow_d…" at bounding box center [356, 177] width 712 height 355
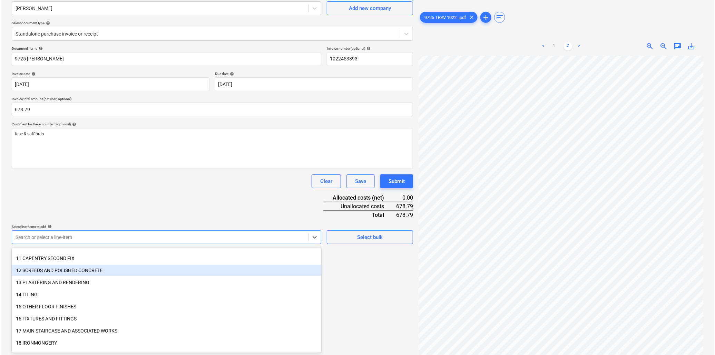
scroll to position [115, 0]
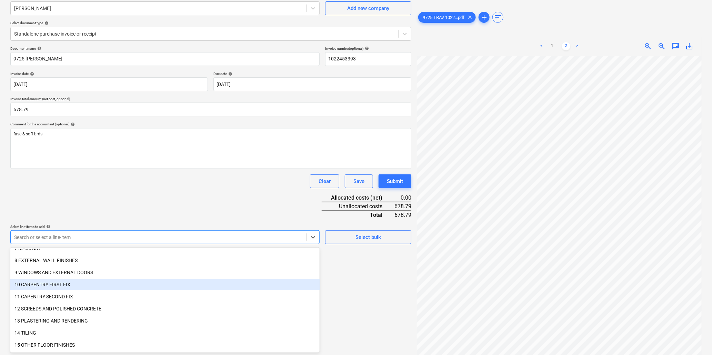
click at [70, 284] on div "10 CARPENTRY FIRST FIX" at bounding box center [164, 284] width 309 height 11
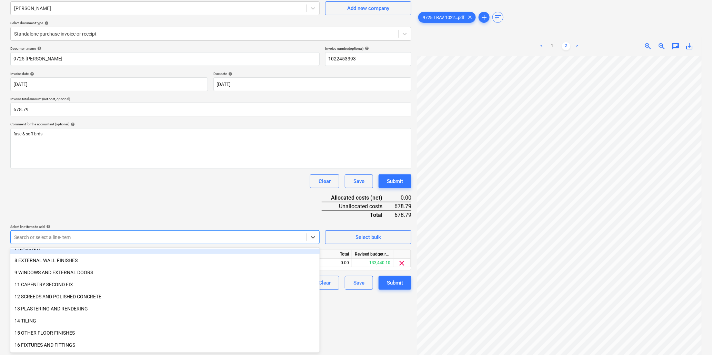
click at [294, 197] on div "Document name help 9725 [PERSON_NAME] Invoice number (optional) help 1022453393…" at bounding box center [210, 167] width 401 height 243
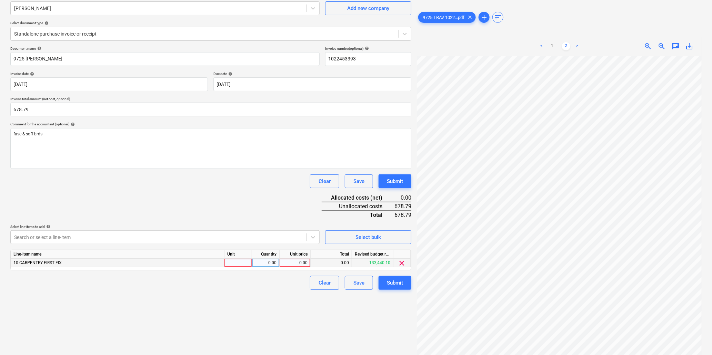
click at [236, 261] on div at bounding box center [239, 262] width 28 height 9
type input "item"
type input "678.79"
click at [390, 281] on div "Submit" at bounding box center [395, 282] width 16 height 9
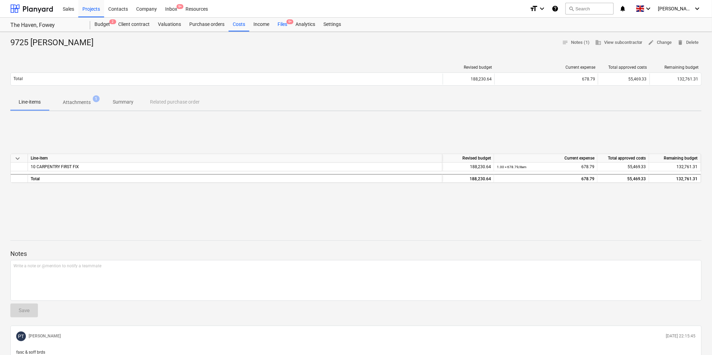
click at [282, 23] on div "Files 9+" at bounding box center [283, 25] width 18 height 14
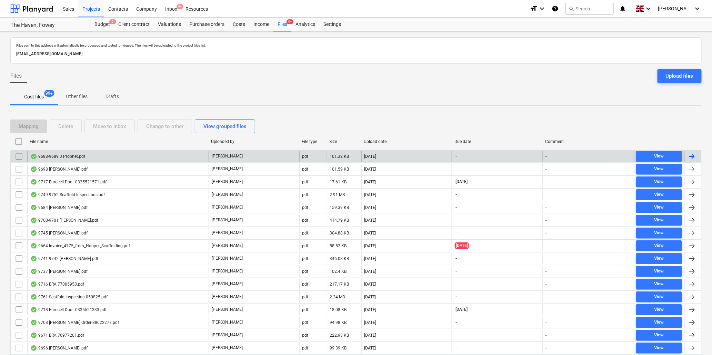
click at [53, 155] on div "9688-9689 J Prophet.pdf" at bounding box center [57, 156] width 55 height 6
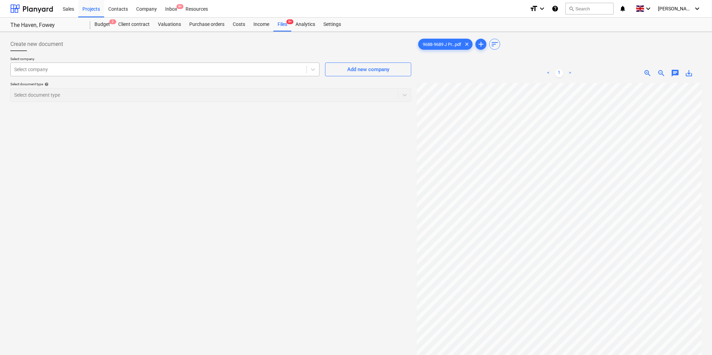
click at [45, 69] on div at bounding box center [158, 69] width 289 height 7
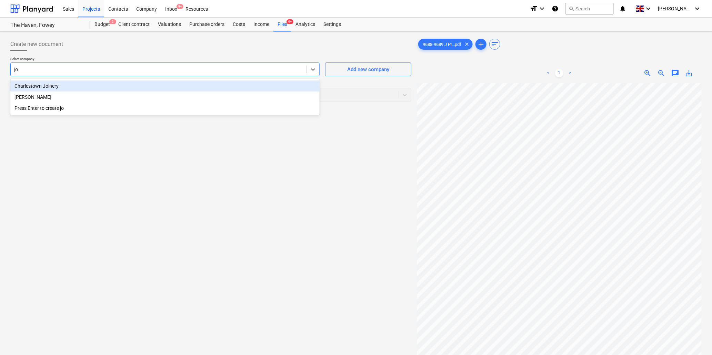
type input "[PERSON_NAME]"
click at [50, 87] on div "[PERSON_NAME]" at bounding box center [164, 85] width 309 height 11
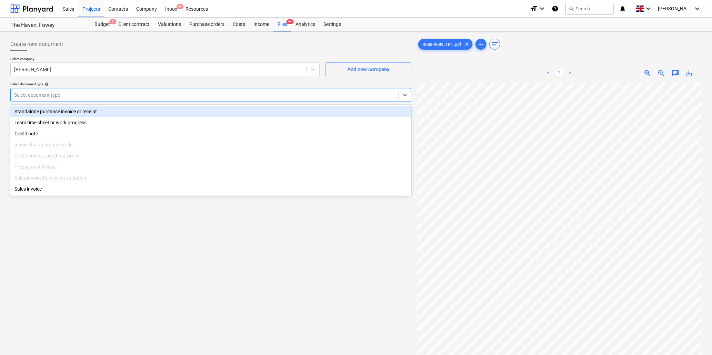
click at [50, 95] on div at bounding box center [204, 94] width 381 height 7
click at [54, 109] on div "Standalone purchase invoice or receipt" at bounding box center [210, 111] width 401 height 11
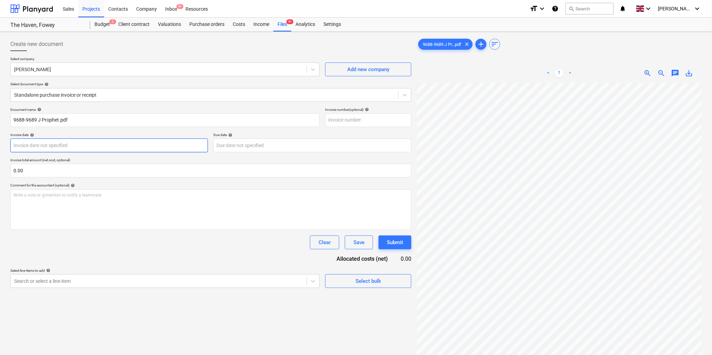
click at [52, 143] on body "Sales Projects Contacts Company Inbox 9+ Resources format_size keyboard_arrow_d…" at bounding box center [356, 177] width 712 height 355
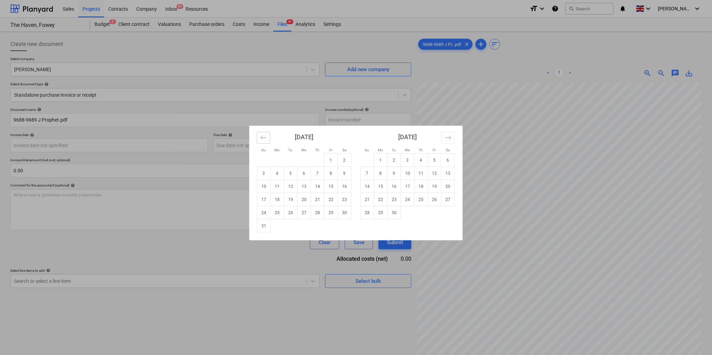
click at [259, 137] on button "Move backward to switch to the previous month." at bounding box center [263, 138] width 13 height 12
click at [333, 199] on td "25" at bounding box center [331, 199] width 13 height 13
type input "[DATE]"
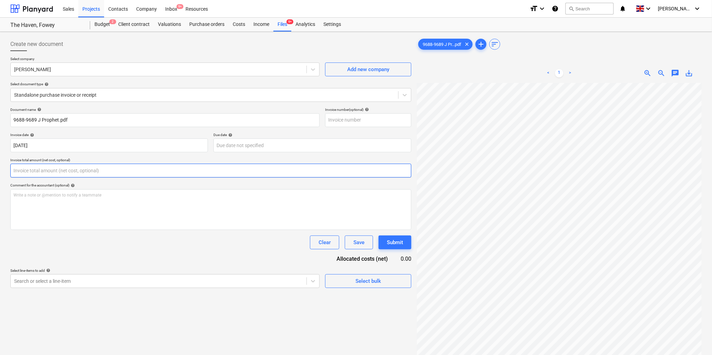
click at [77, 165] on input "text" at bounding box center [210, 170] width 401 height 14
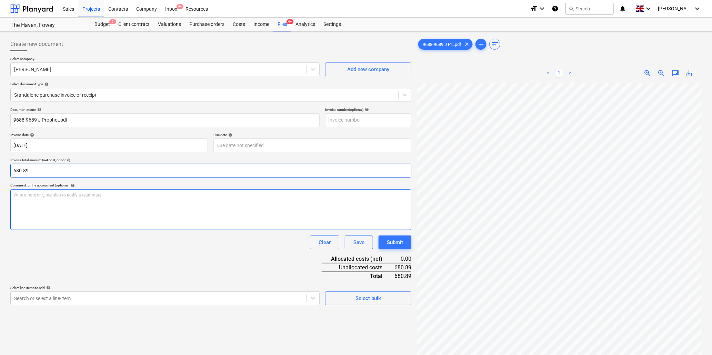
type input "680.89"
click at [69, 197] on p "Write a note or @mention to notify a teammate [PERSON_NAME]" at bounding box center [210, 195] width 395 height 6
click at [69, 195] on p "Write a note or @mention to notify a teammate [PERSON_NAME]" at bounding box center [210, 195] width 395 height 6
click at [71, 198] on p "pressure wash stonewrk (" at bounding box center [210, 201] width 395 height 6
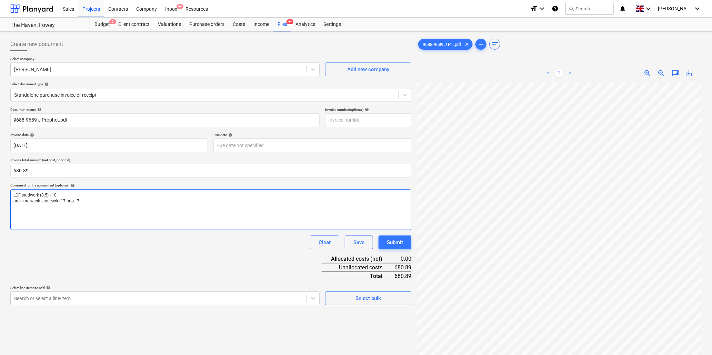
click at [47, 195] on span "LGF studwork (8.5) - 10" at bounding box center [34, 194] width 43 height 5
click at [87, 202] on p "pressure wash stonewrk (17 hrs) - 7" at bounding box center [210, 201] width 395 height 6
click at [223, 299] on body "Sales Projects Contacts Company Inbox 9+ Resources format_size keyboard_arrow_d…" at bounding box center [356, 177] width 712 height 355
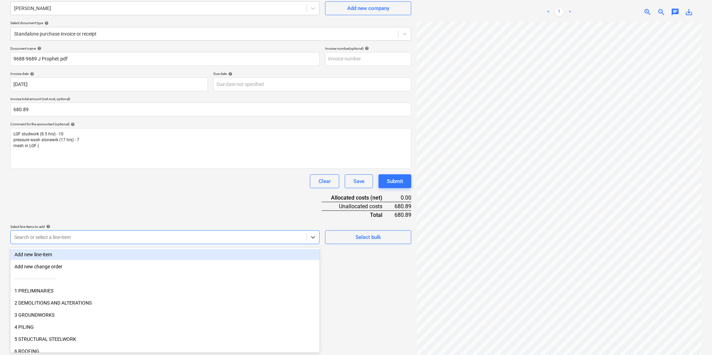
click at [213, 202] on div "Document name help 9688-9689 J Prophet.pdf Invoice number (optional) help Invoi…" at bounding box center [210, 145] width 401 height 198
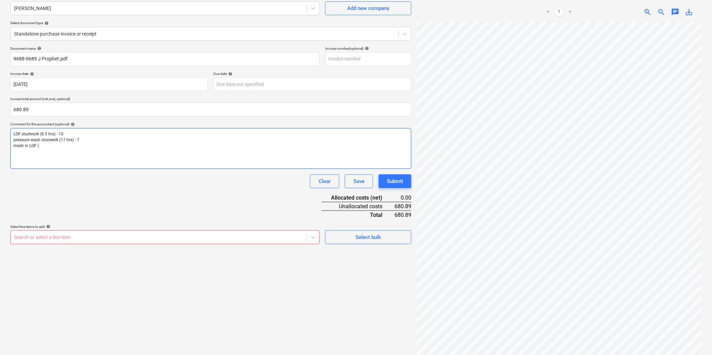
click at [44, 146] on p "mesh in LGF (" at bounding box center [210, 146] width 395 height 6
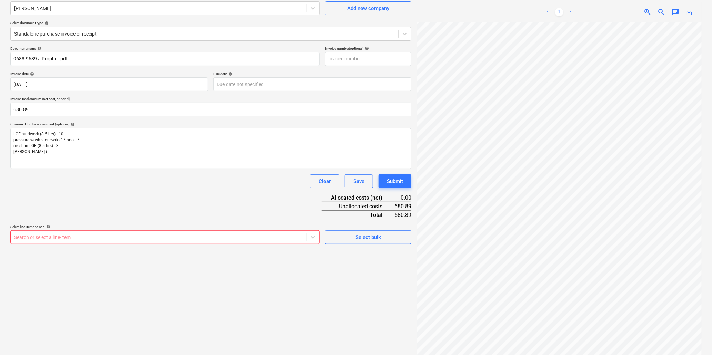
scroll to position [12, 74]
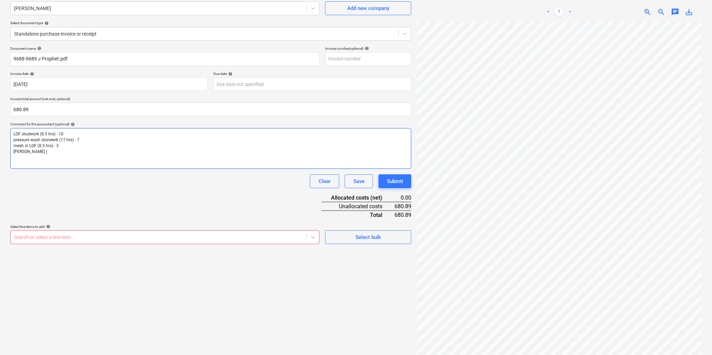
click at [43, 151] on p "[PERSON_NAME] (" at bounding box center [210, 152] width 395 height 6
click at [68, 133] on p "LGF studwork (8.5 hrs) - 10" at bounding box center [210, 134] width 395 height 6
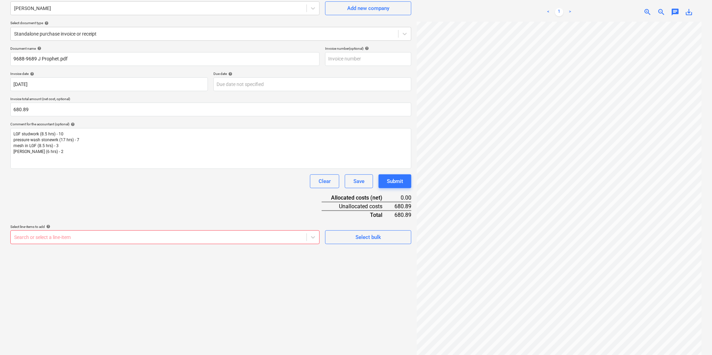
click at [38, 239] on div at bounding box center [158, 236] width 289 height 7
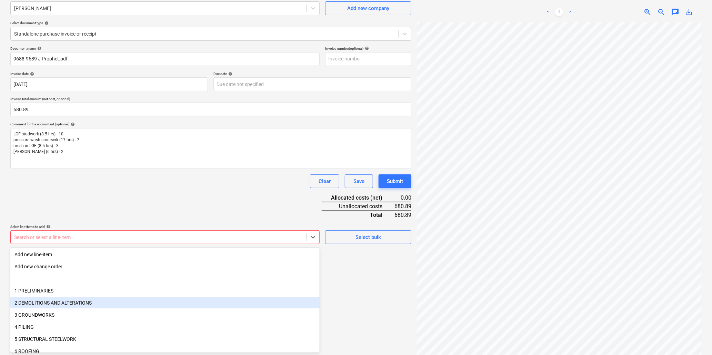
click at [35, 300] on div "2 DEMOLITIONS AND ALTERATIONS" at bounding box center [164, 302] width 309 height 11
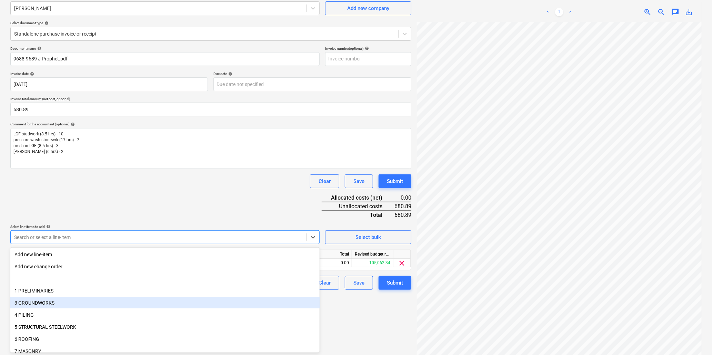
click at [35, 299] on div "3 GROUNDWORKS" at bounding box center [164, 302] width 309 height 11
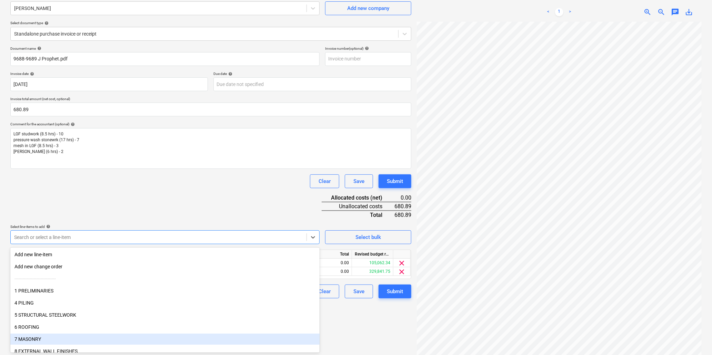
click at [33, 334] on div "7 MASONRY" at bounding box center [164, 338] width 309 height 11
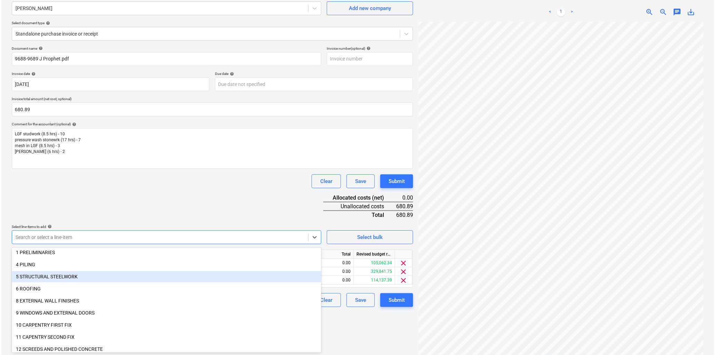
scroll to position [77, 0]
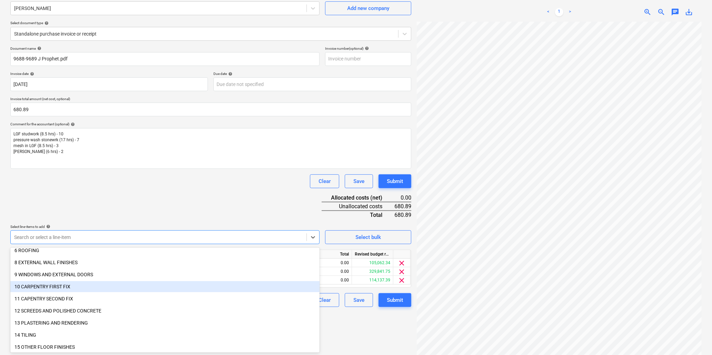
click at [44, 284] on div "10 CARPENTRY FIRST FIX" at bounding box center [164, 286] width 309 height 11
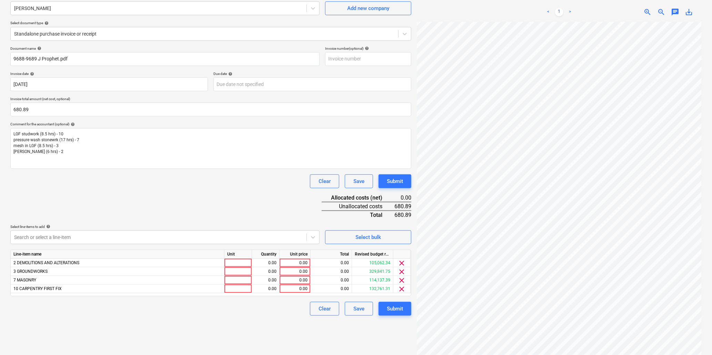
click at [105, 195] on div "Document name help 9688-9689 J Prophet.pdf Invoice number (optional) help Invoi…" at bounding box center [210, 180] width 401 height 269
click at [291, 262] on div "0.00" at bounding box center [294, 262] width 25 height 9
type input "26.67"
click at [233, 262] on div at bounding box center [239, 262] width 28 height 9
type input "hr"
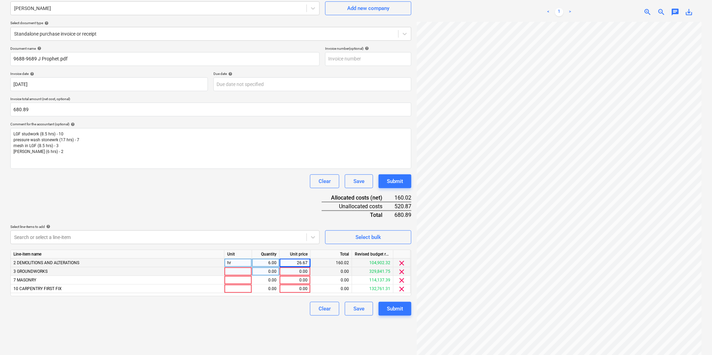
click at [235, 273] on div at bounding box center [239, 271] width 28 height 9
type input "hr"
type input "8.5"
type input "26.67"
click at [237, 281] on div at bounding box center [239, 280] width 28 height 9
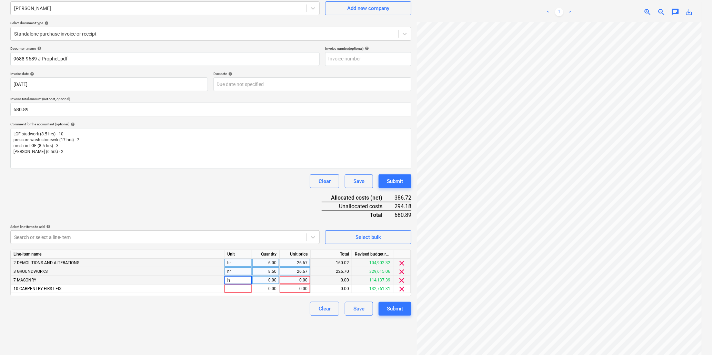
type input "hr"
type input "17"
type input "26.67"
click at [236, 289] on div at bounding box center [239, 288] width 28 height 9
type input "hr"
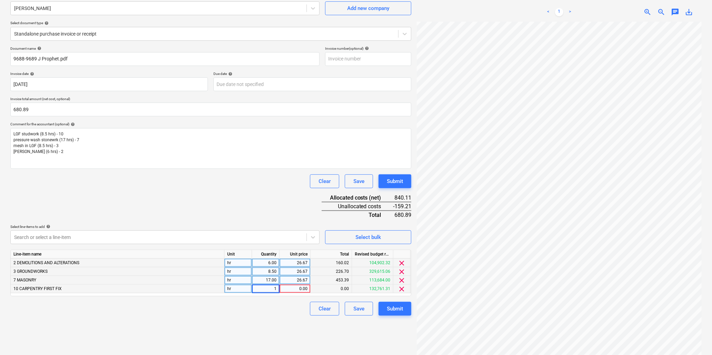
type input "10"
type input "26.67"
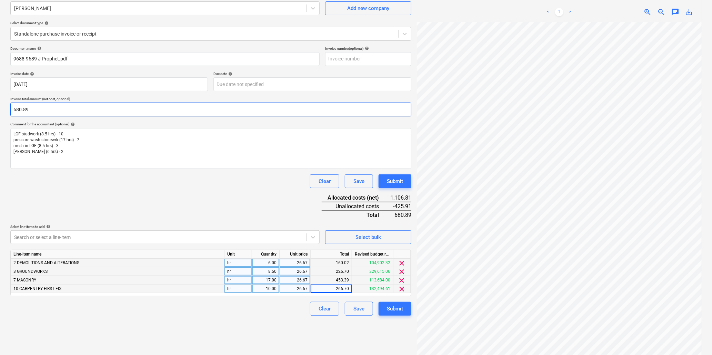
click at [46, 110] on input "680.89" at bounding box center [210, 109] width 401 height 14
type input "6"
type input "1,066.80"
click at [109, 204] on div "Document name help 9688-9689 J Prophet.pdf Invoice number (optional) help Invoi…" at bounding box center [210, 180] width 401 height 269
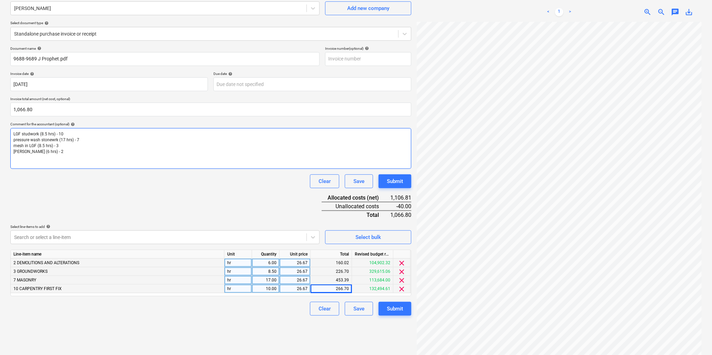
click at [39, 146] on span "mesh in LGF (8.5 hrs) - 3" at bounding box center [35, 145] width 45 height 5
click at [34, 152] on span "[PERSON_NAME] (6 hrs) - 2" at bounding box center [38, 151] width 50 height 5
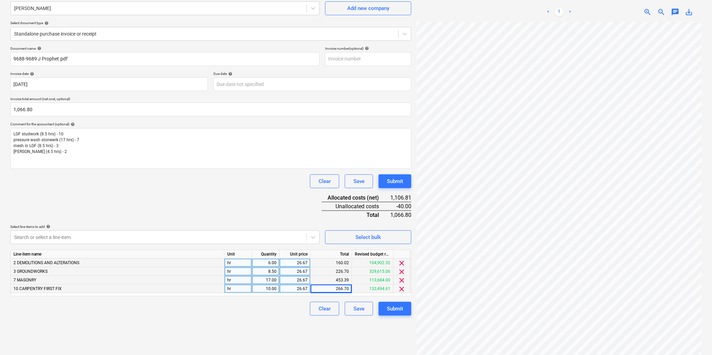
click at [264, 270] on div "8.50" at bounding box center [266, 271] width 22 height 9
click at [265, 261] on div "6.00" at bounding box center [266, 262] width 22 height 9
type input "4.5"
click at [387, 310] on div "Submit" at bounding box center [395, 308] width 16 height 9
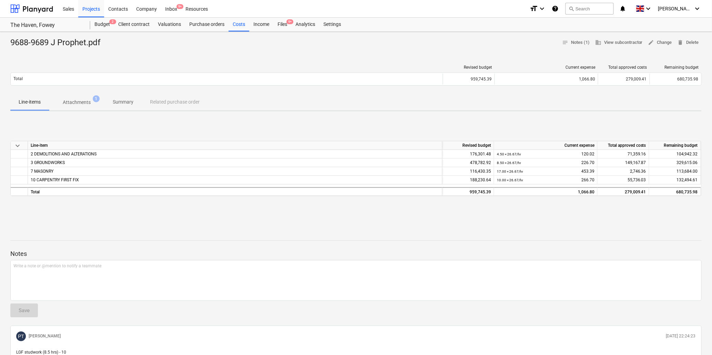
click at [71, 100] on p "Attachments" at bounding box center [77, 102] width 28 height 7
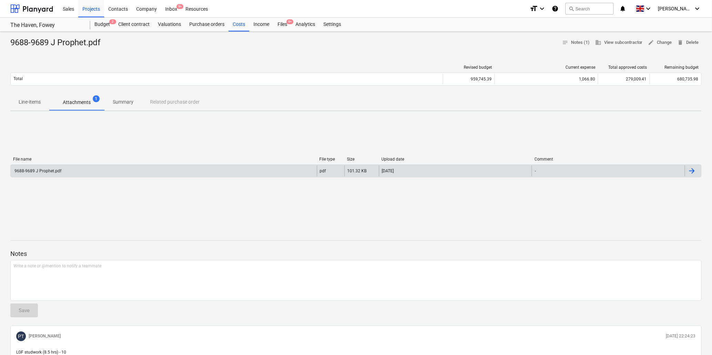
click at [40, 169] on div "9688-9689 J Prophet.pdf" at bounding box center [37, 170] width 48 height 5
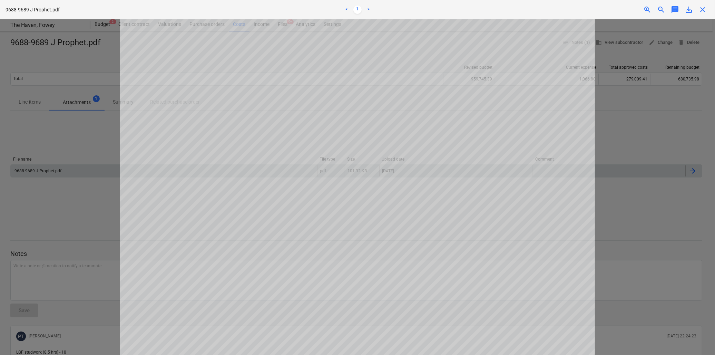
click at [705, 8] on span "close" at bounding box center [702, 10] width 8 height 8
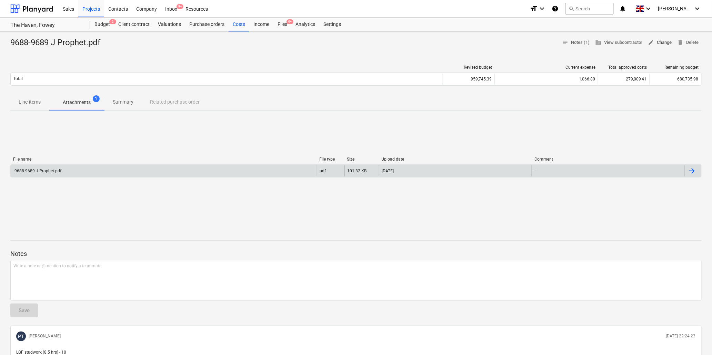
click at [660, 42] on span "edit Change" at bounding box center [660, 43] width 24 height 8
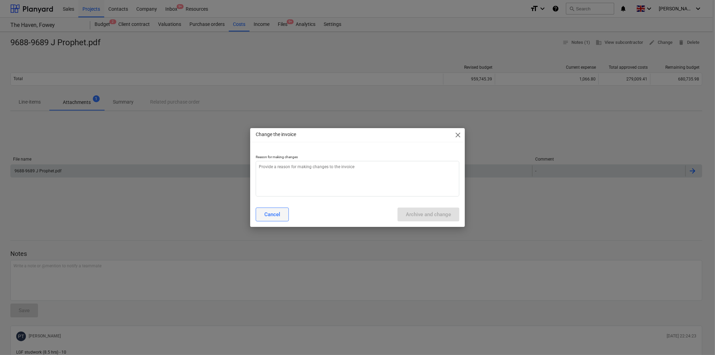
click at [269, 215] on div "Cancel" at bounding box center [272, 214] width 16 height 9
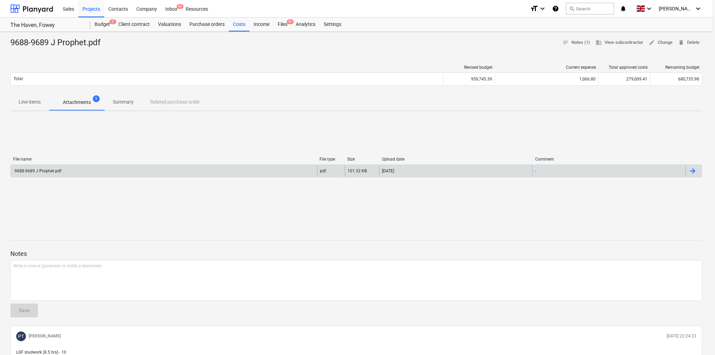
type textarea "x"
